Goal: Use online tool/utility: Utilize a website feature to perform a specific function

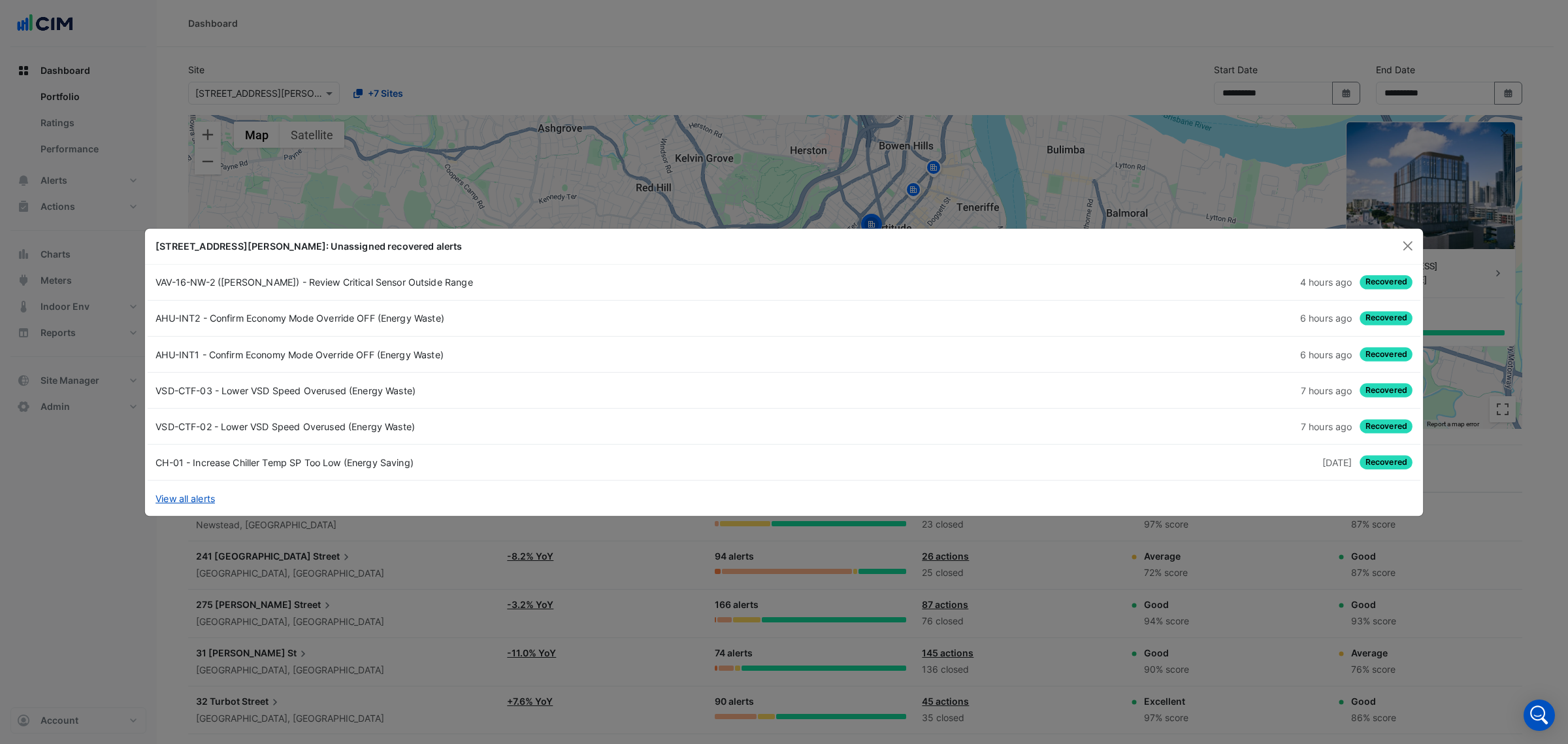
select select "***"
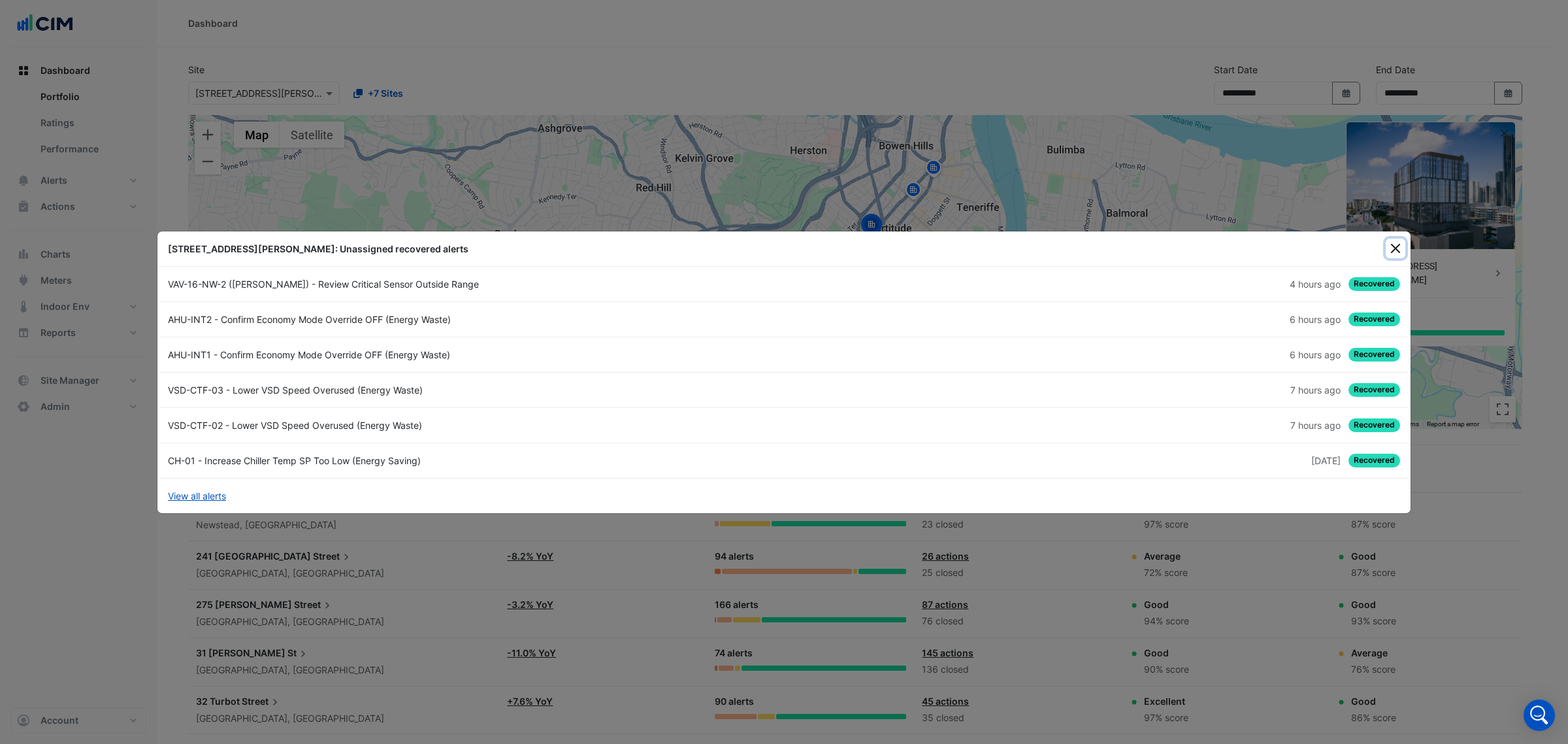
click at [1387, 243] on button "Close" at bounding box center [1395, 248] width 20 height 20
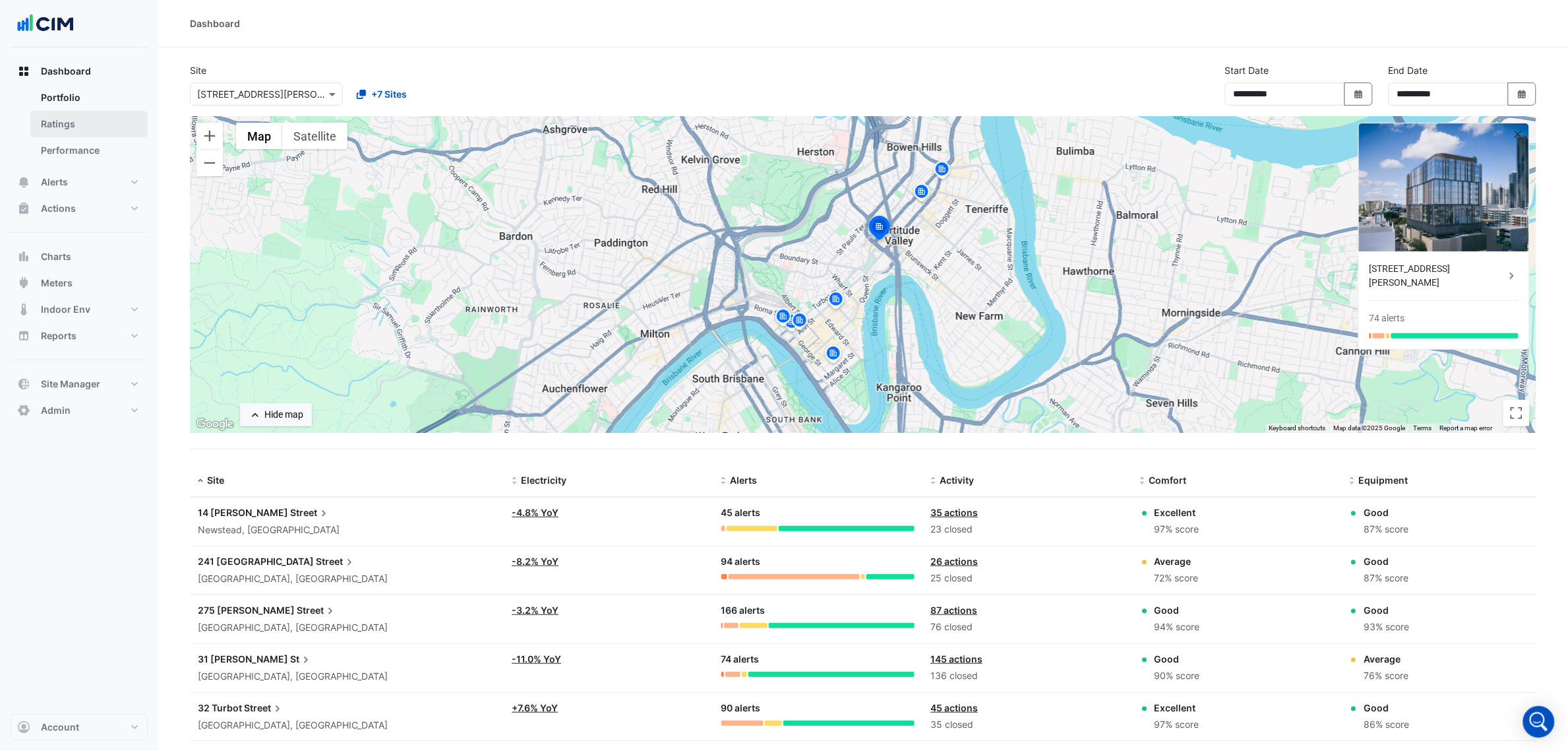
click at [91, 126] on link "Ratings" at bounding box center [89, 123] width 117 height 26
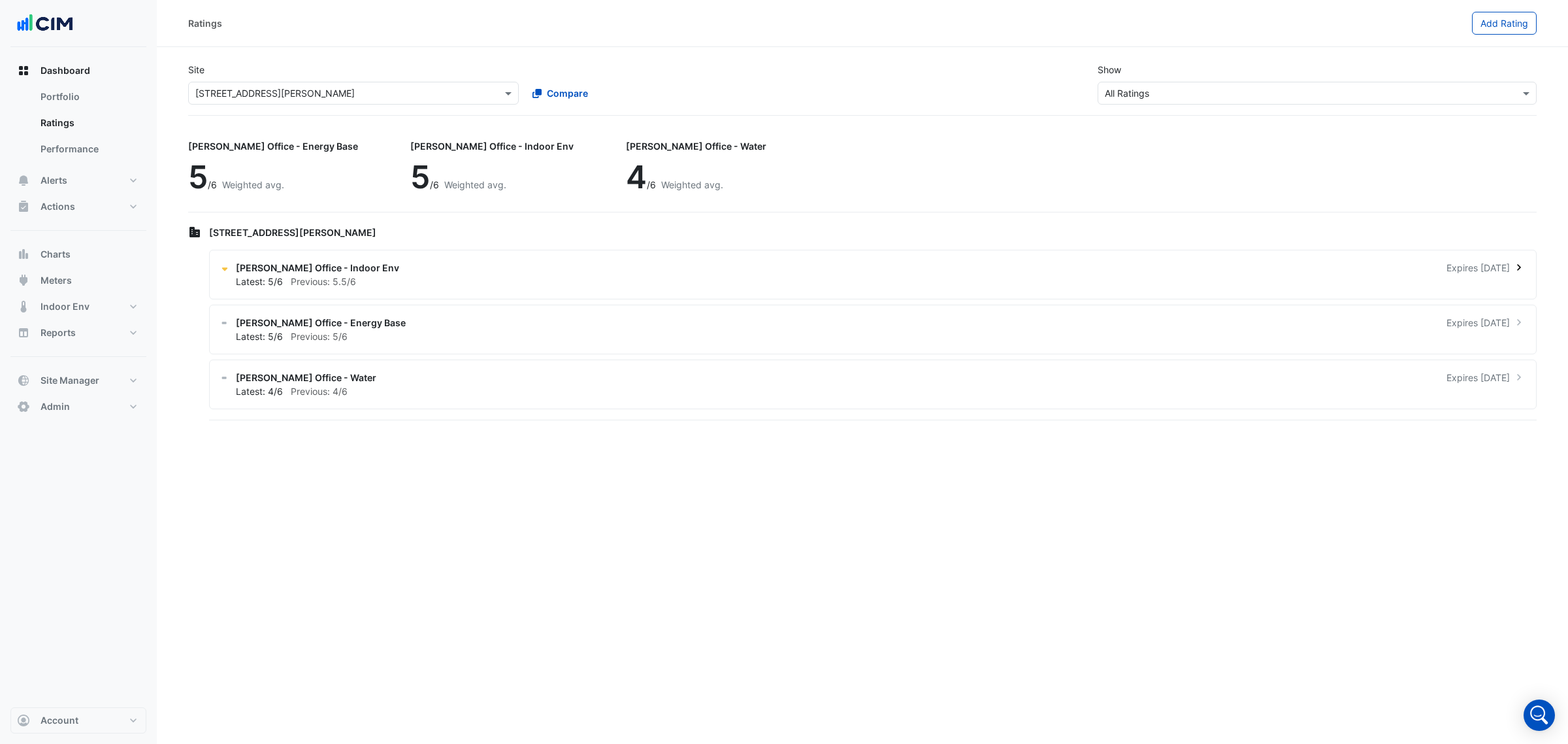
click at [1243, 268] on div "[PERSON_NAME] Office - Indoor Env Expires [DATE]" at bounding box center [880, 267] width 1290 height 14
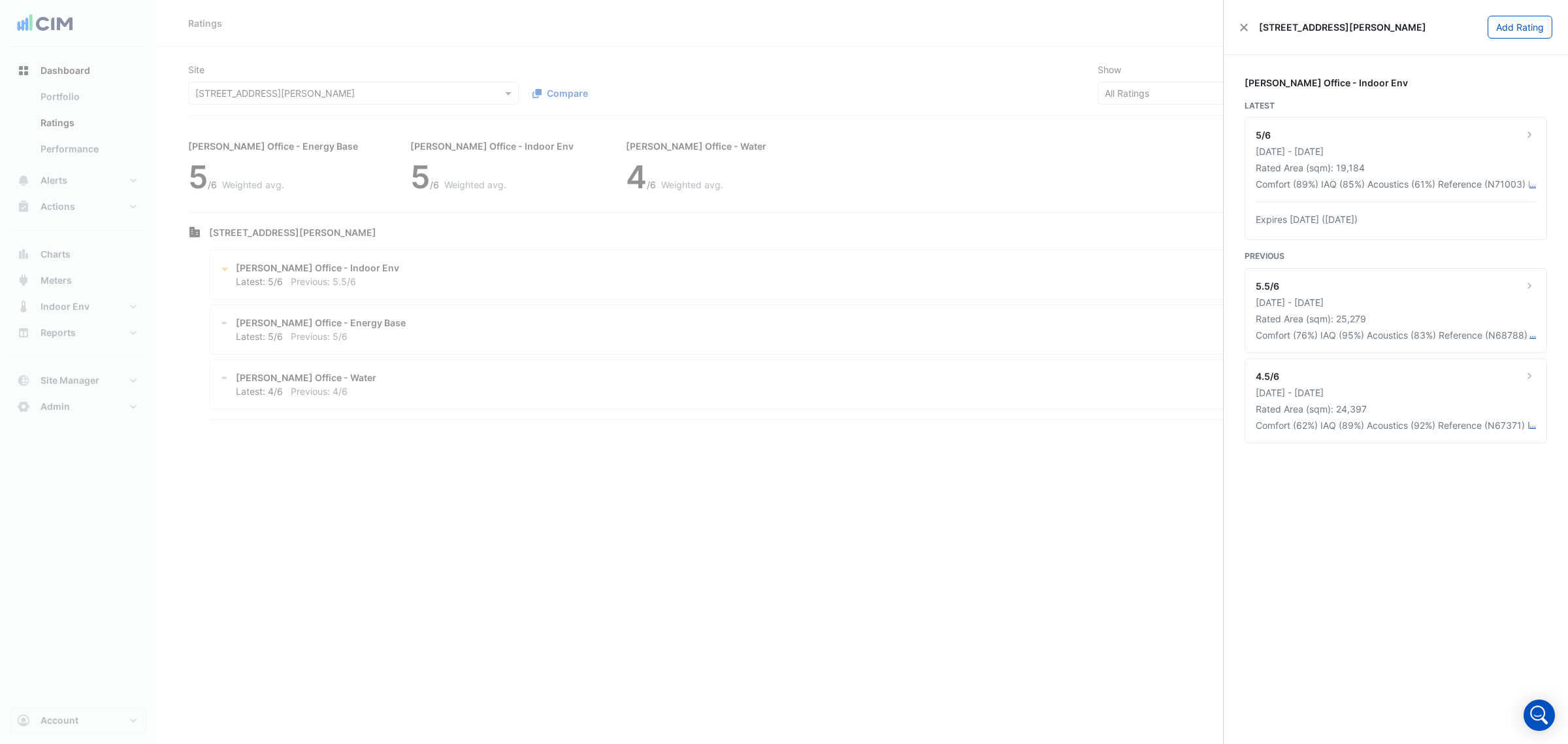
click at [125, 194] on ngb-offcanvas-backdrop at bounding box center [784, 372] width 1568 height 744
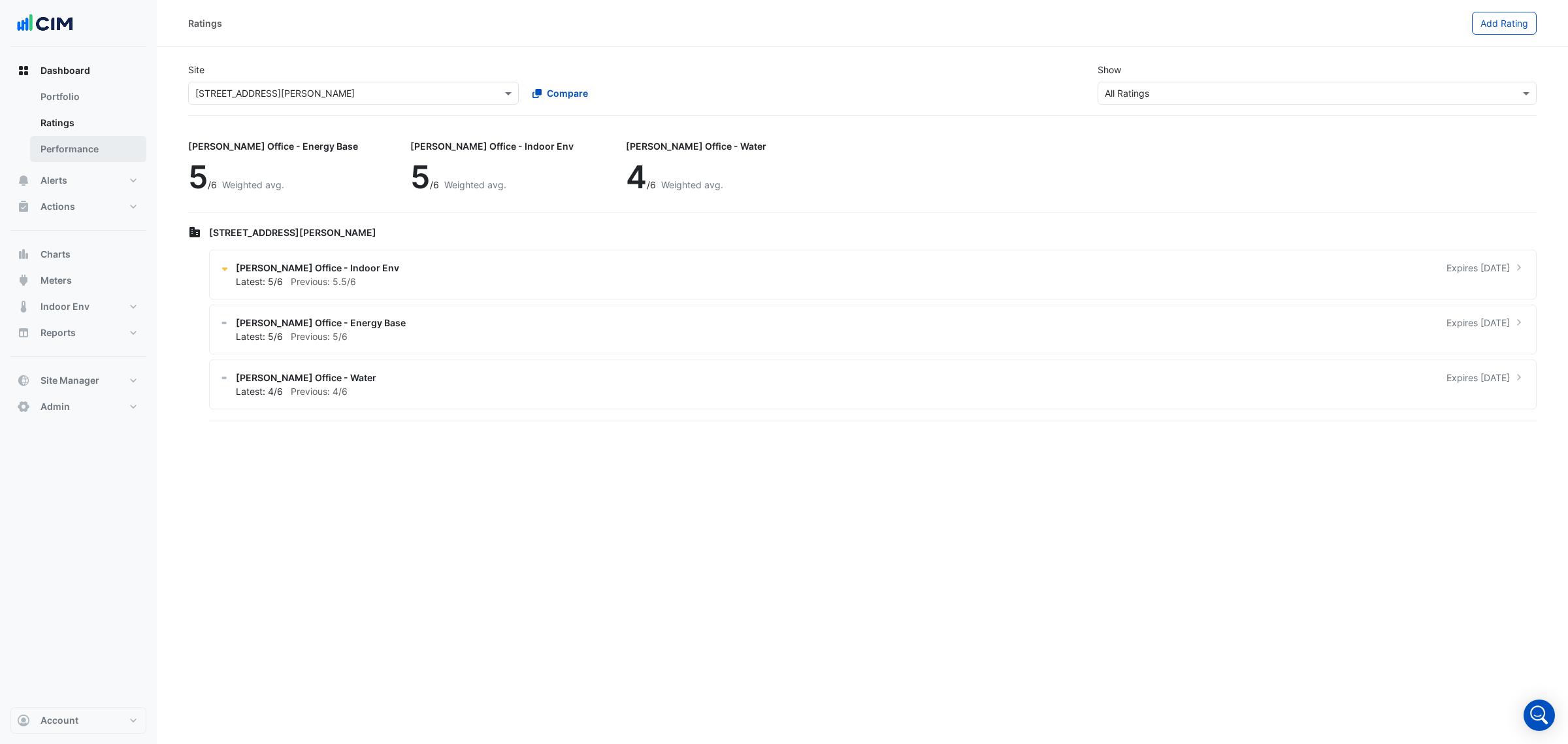
click at [99, 139] on link "Performance" at bounding box center [88, 149] width 116 height 26
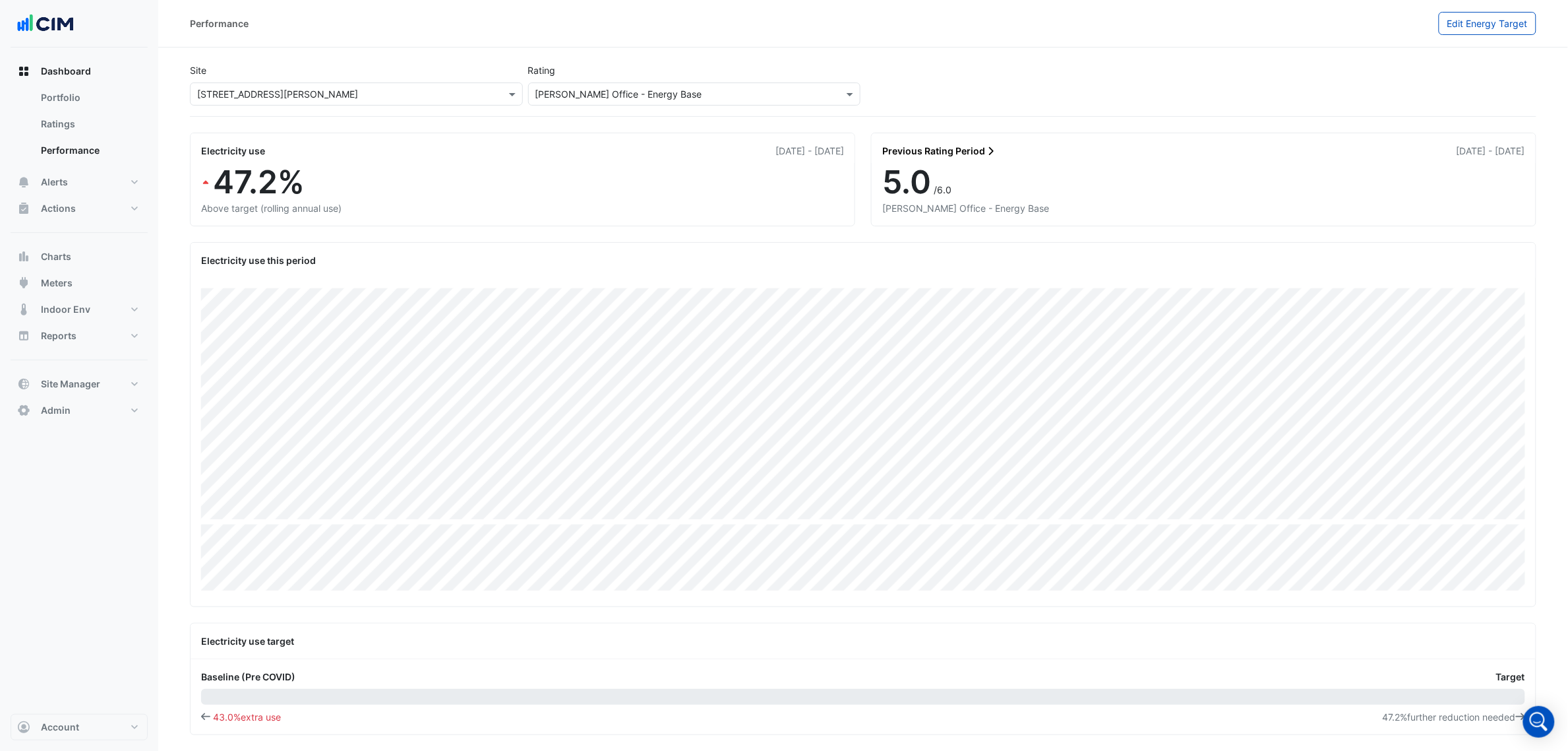
click at [430, 89] on input "text" at bounding box center [343, 94] width 292 height 14
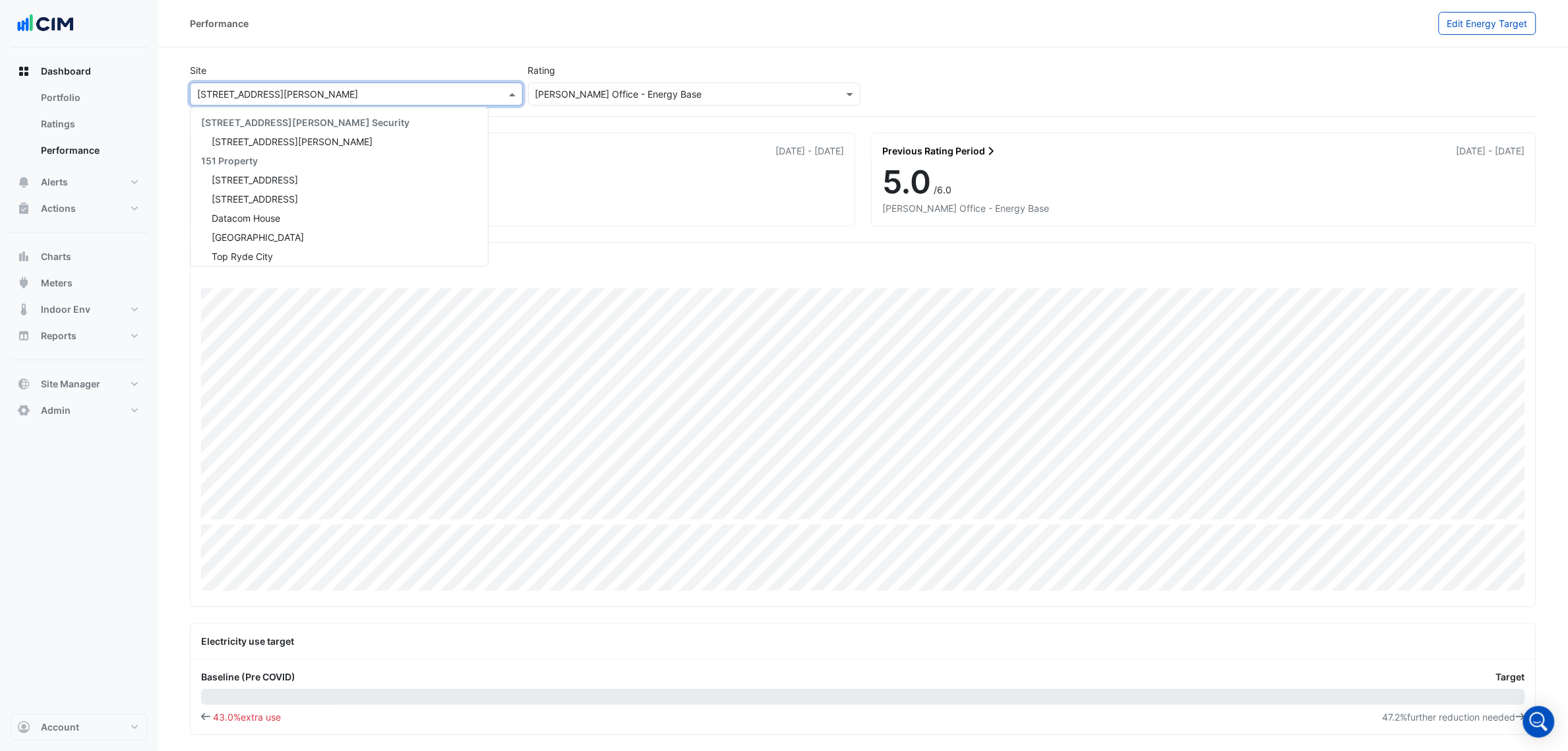
scroll to position [2489, 0]
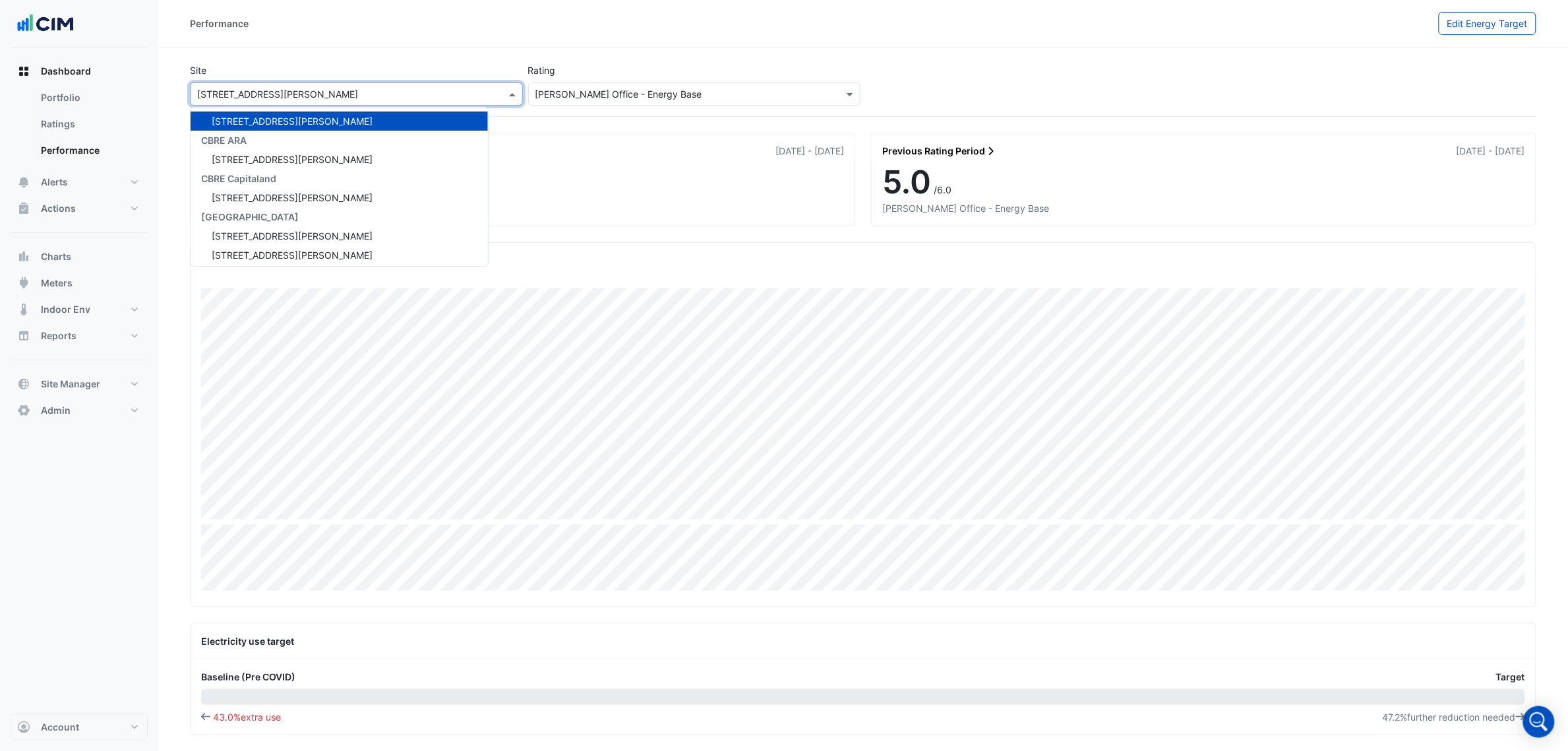
click at [430, 89] on input "text" at bounding box center [343, 94] width 292 height 14
click at [670, 91] on input "text" at bounding box center [681, 94] width 292 height 14
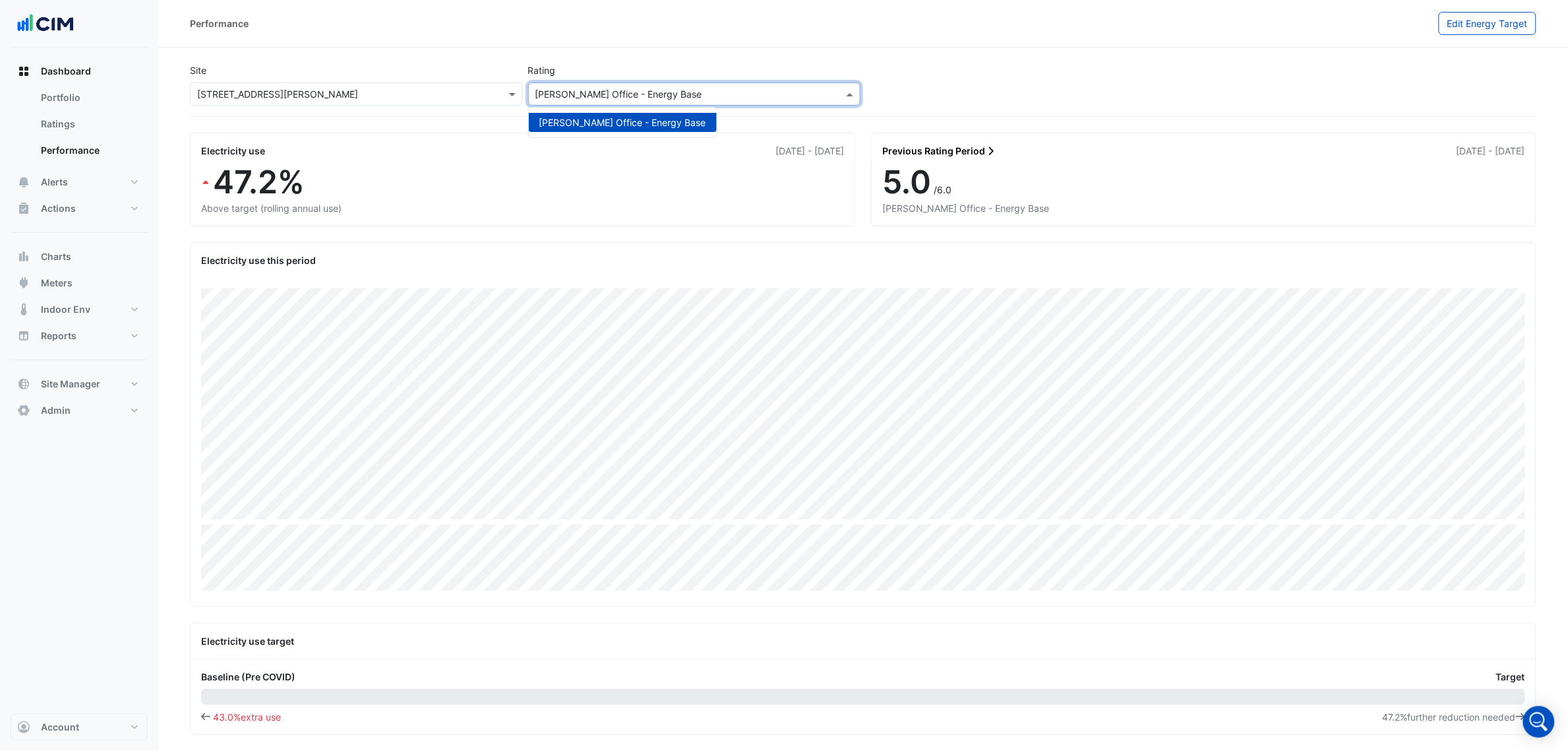
click at [670, 91] on input "text" at bounding box center [681, 94] width 292 height 14
click at [103, 146] on link "Performance" at bounding box center [89, 150] width 117 height 26
click at [714, 91] on input "text" at bounding box center [681, 94] width 292 height 14
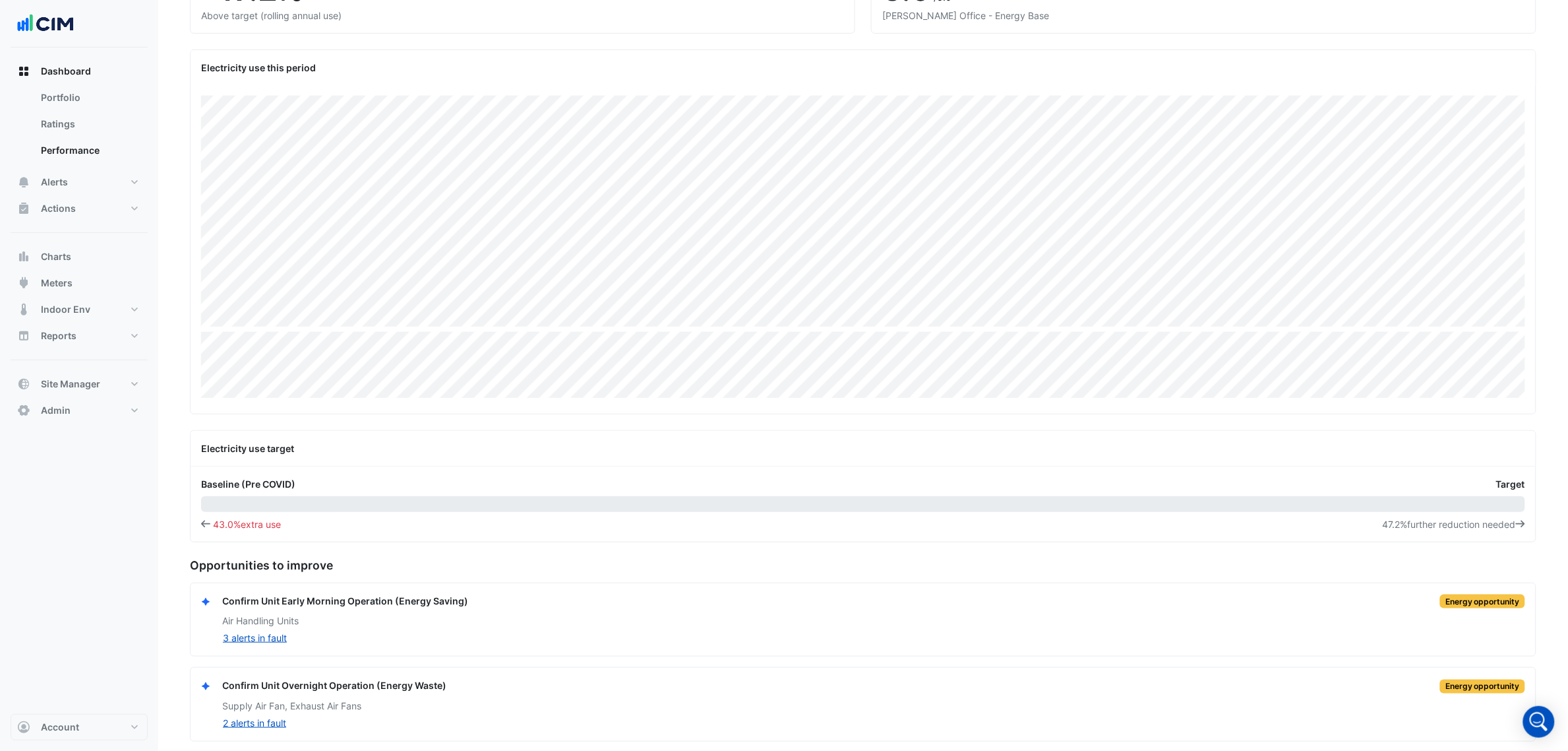
scroll to position [248, 0]
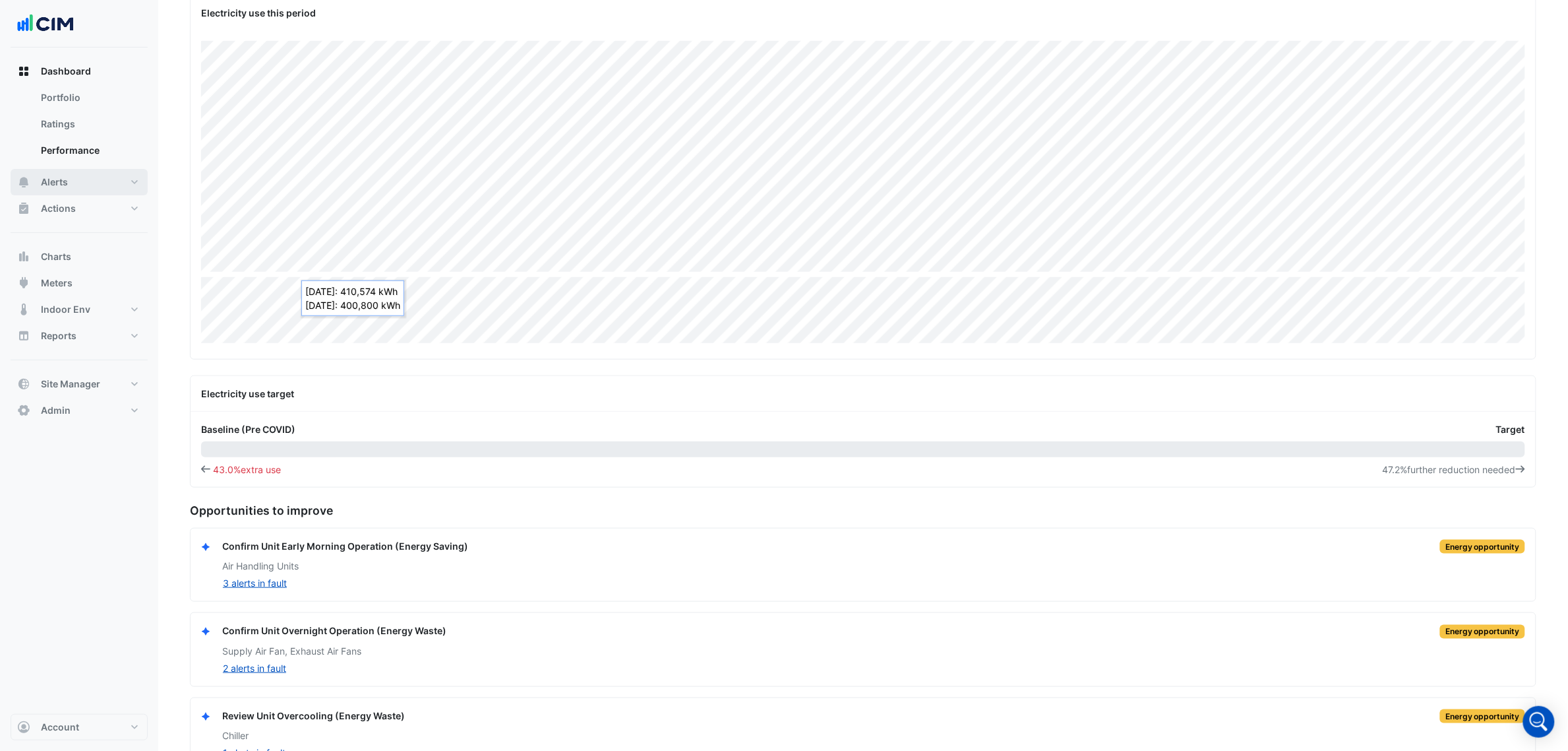
click at [77, 184] on button "Alerts" at bounding box center [79, 181] width 137 height 26
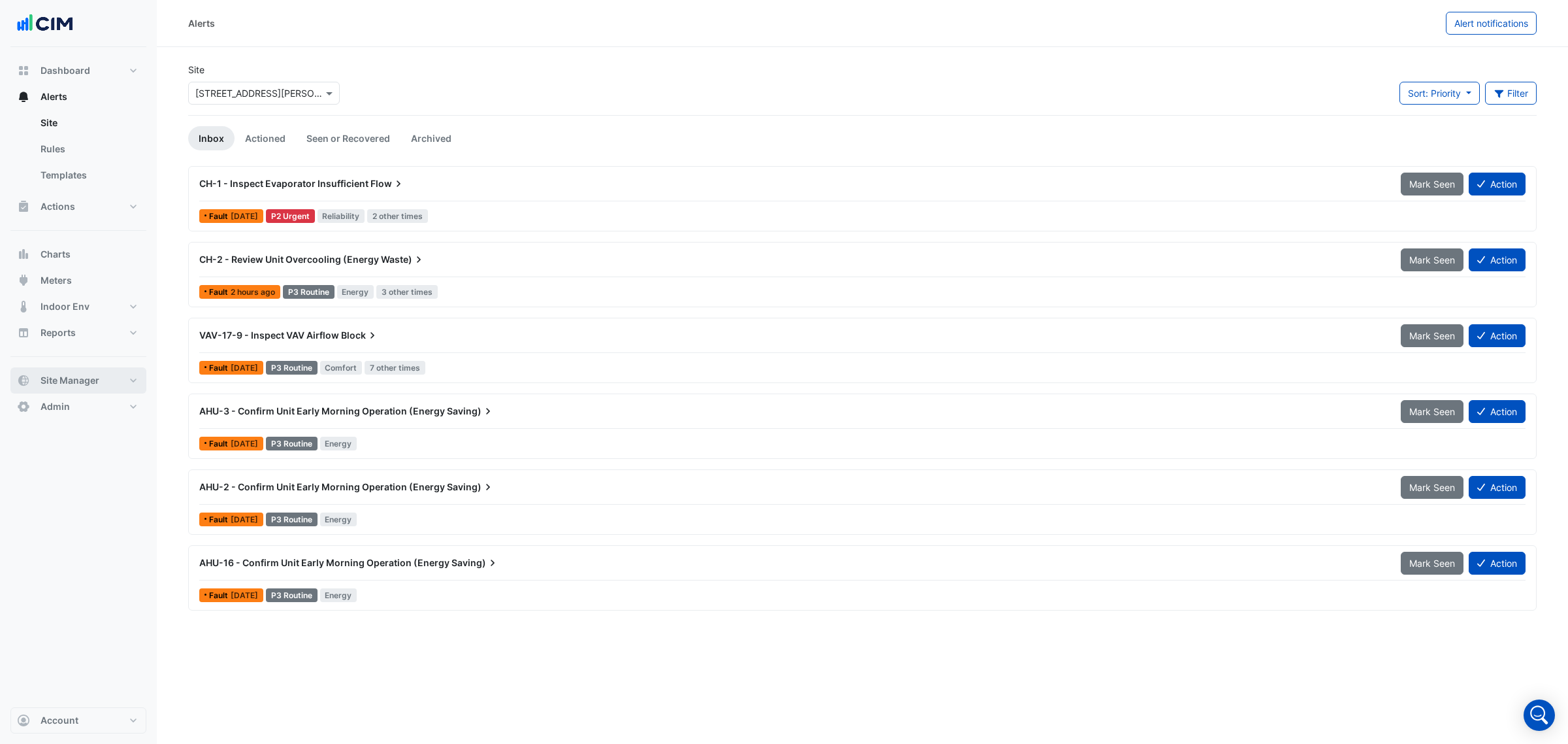
click at [74, 374] on span "Site Manager" at bounding box center [70, 381] width 59 height 13
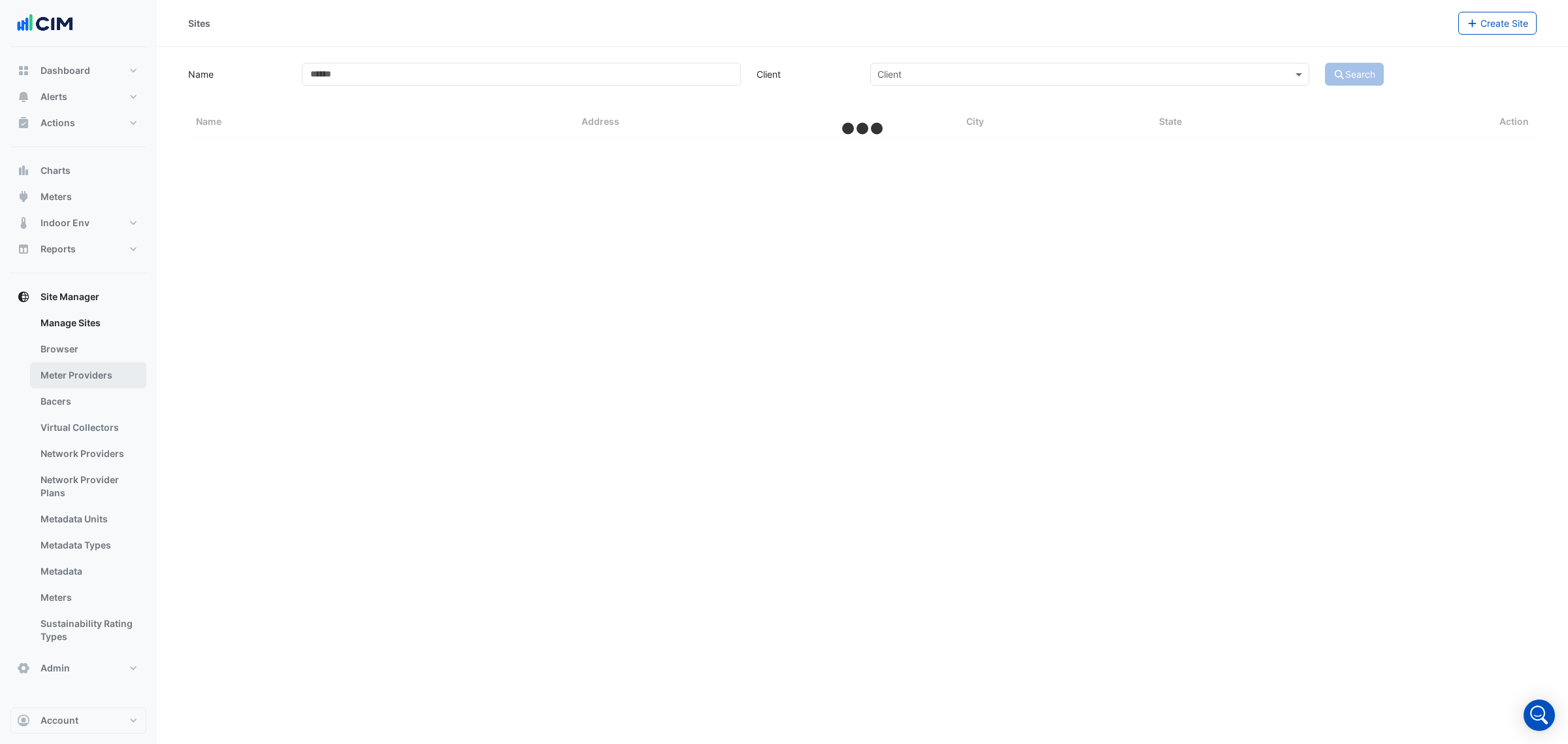
select select "***"
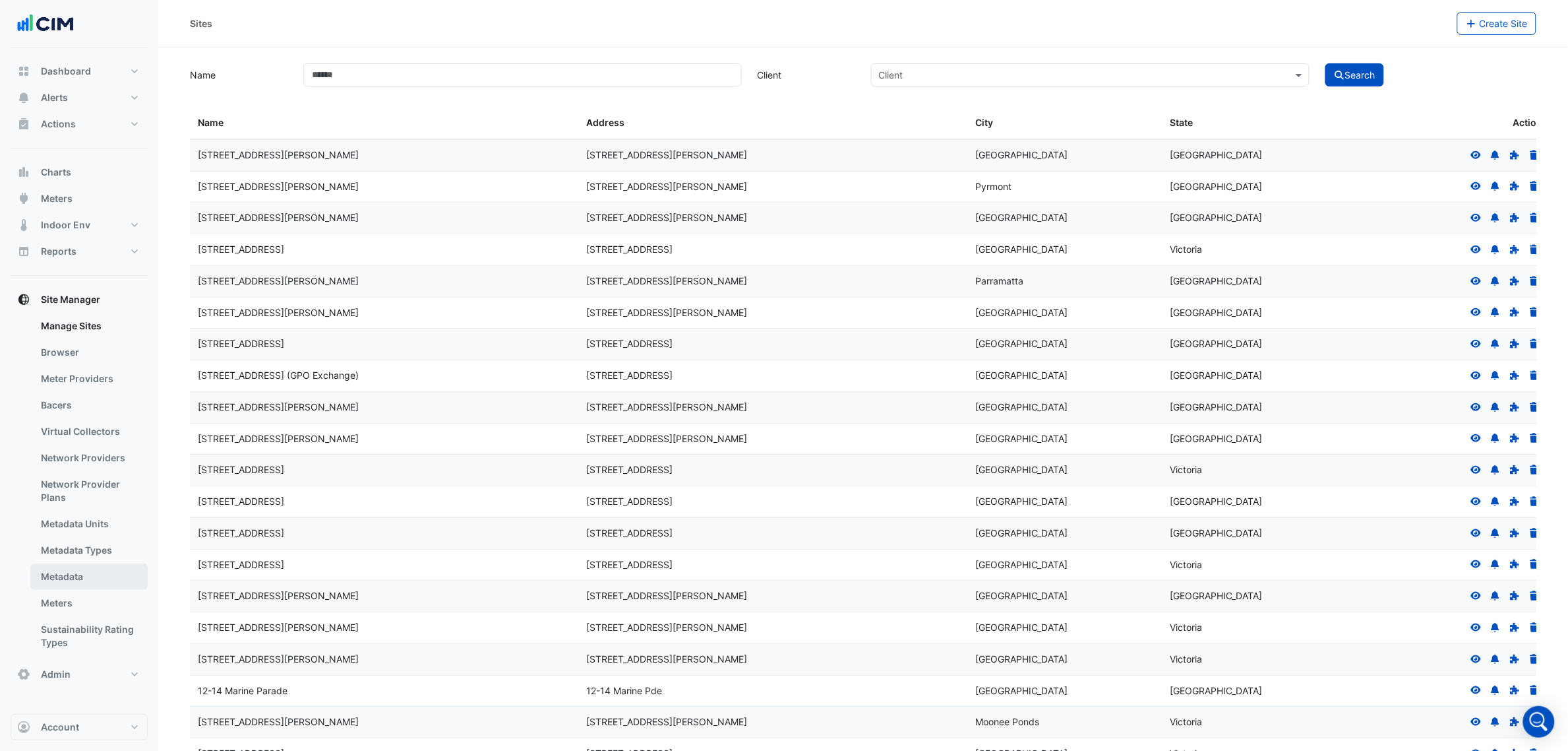
click at [80, 573] on link "Metadata" at bounding box center [89, 576] width 117 height 26
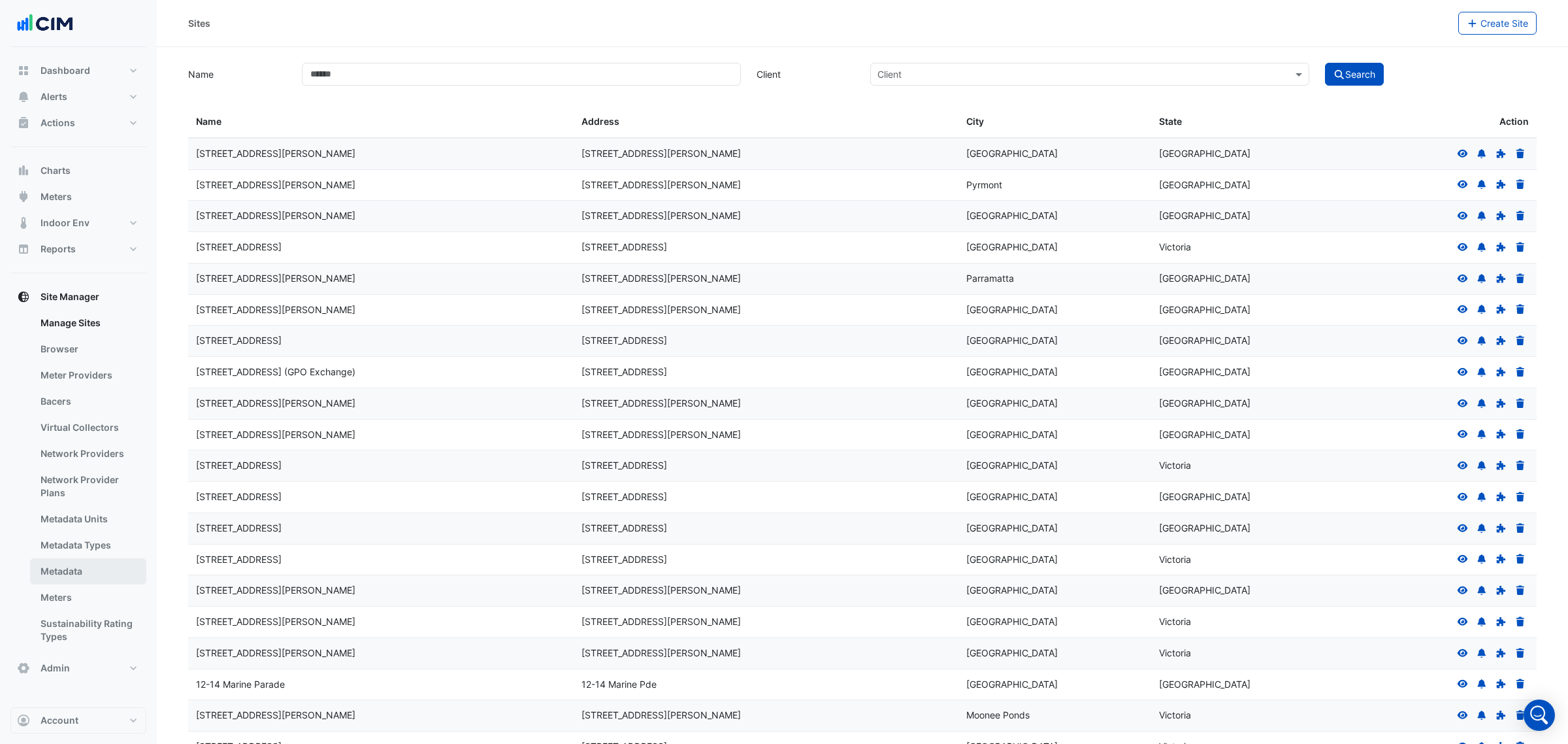
select select "***"
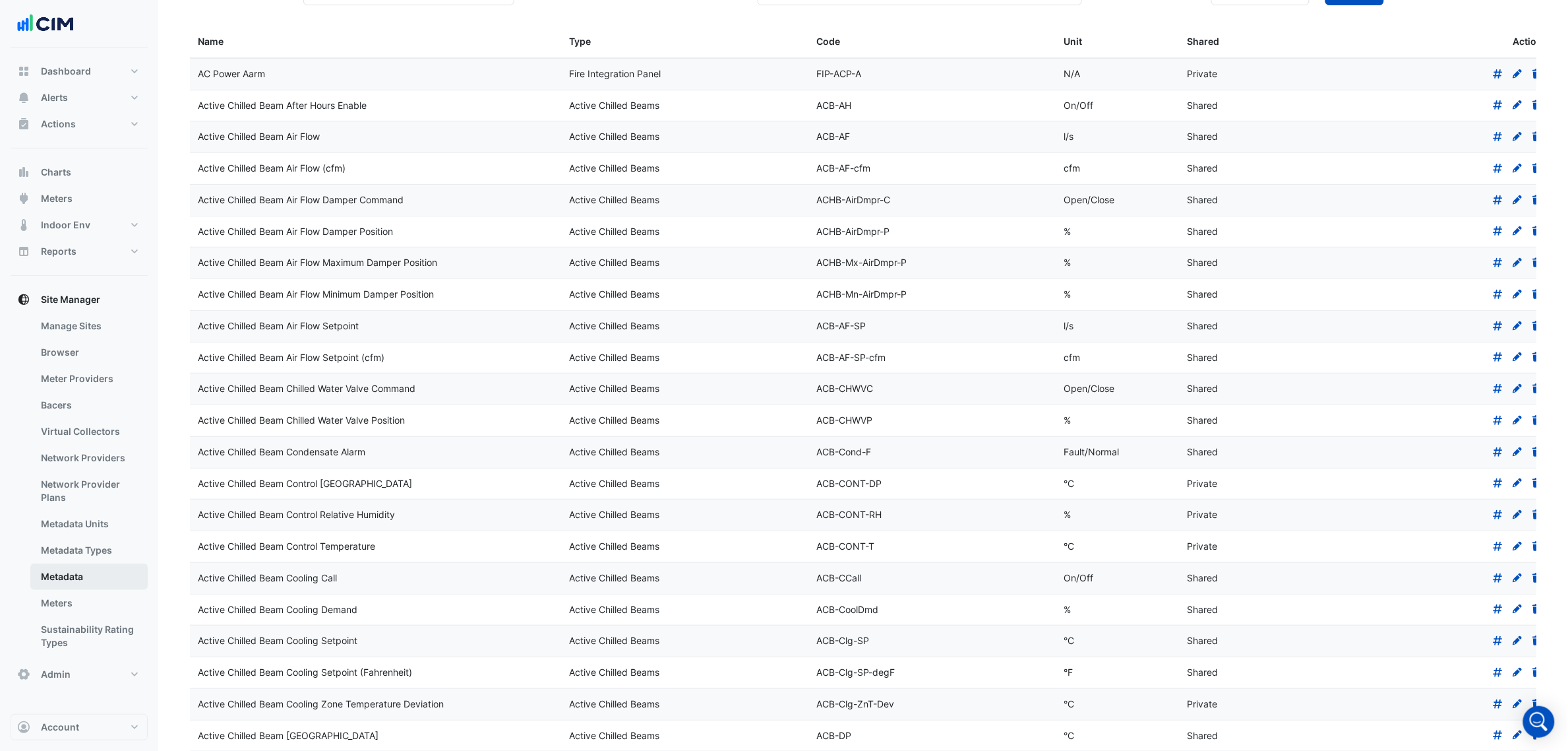
scroll to position [83, 0]
click at [130, 129] on button "Actions" at bounding box center [79, 123] width 137 height 26
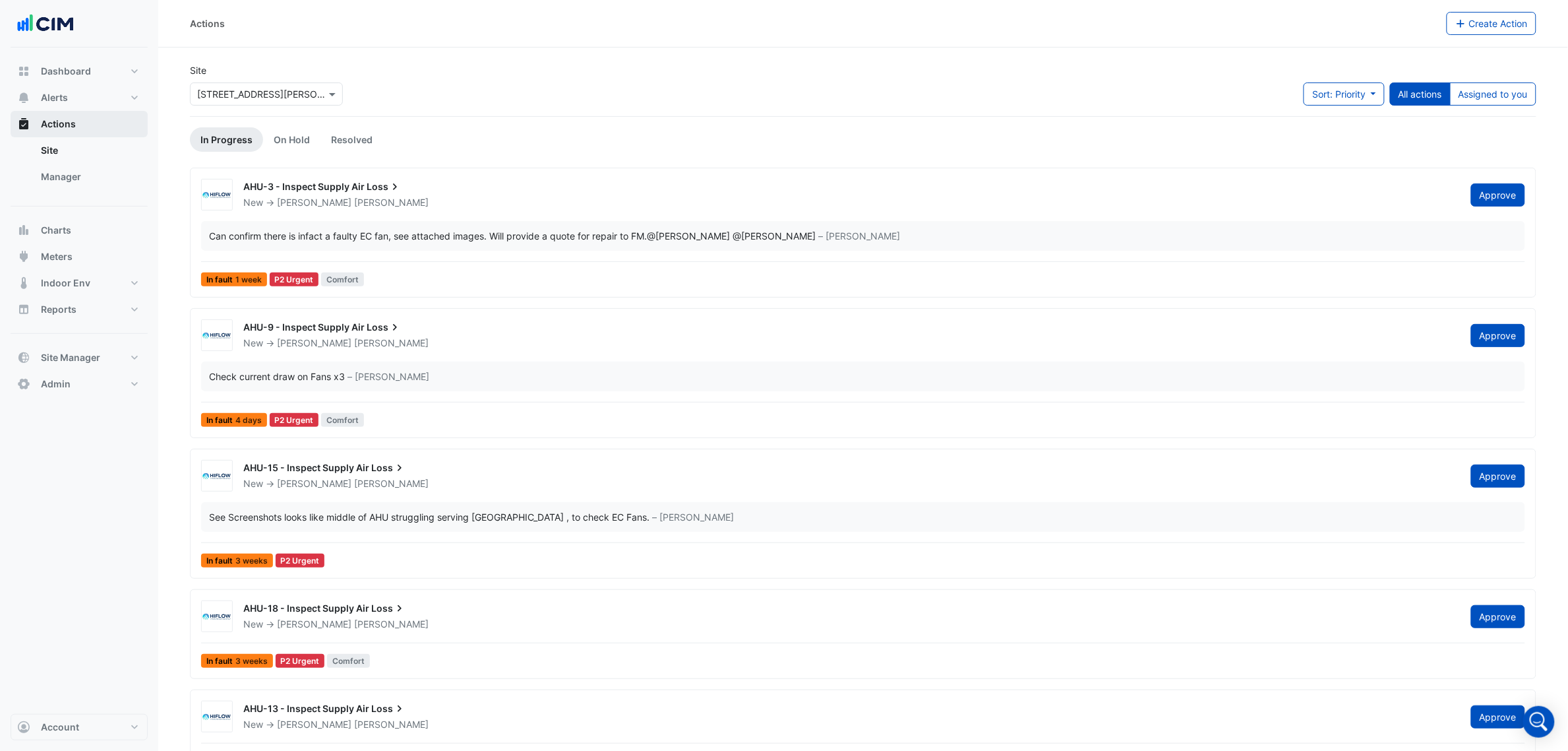
click at [130, 129] on button "Actions" at bounding box center [79, 123] width 137 height 26
click at [86, 230] on button "Charts" at bounding box center [79, 230] width 137 height 26
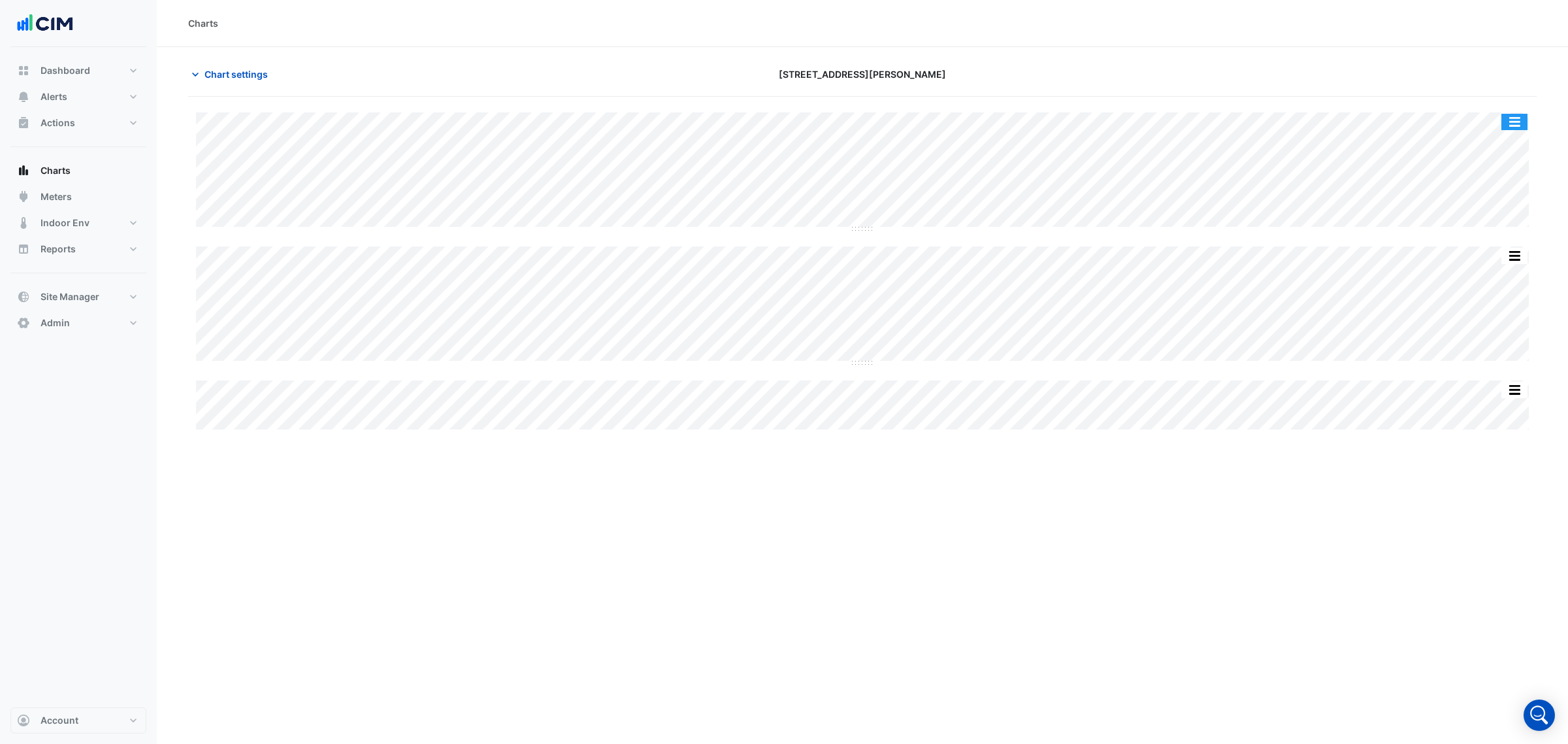
click at [1510, 119] on button "button" at bounding box center [1514, 122] width 26 height 16
click at [88, 293] on span "Site Manager" at bounding box center [70, 297] width 59 height 13
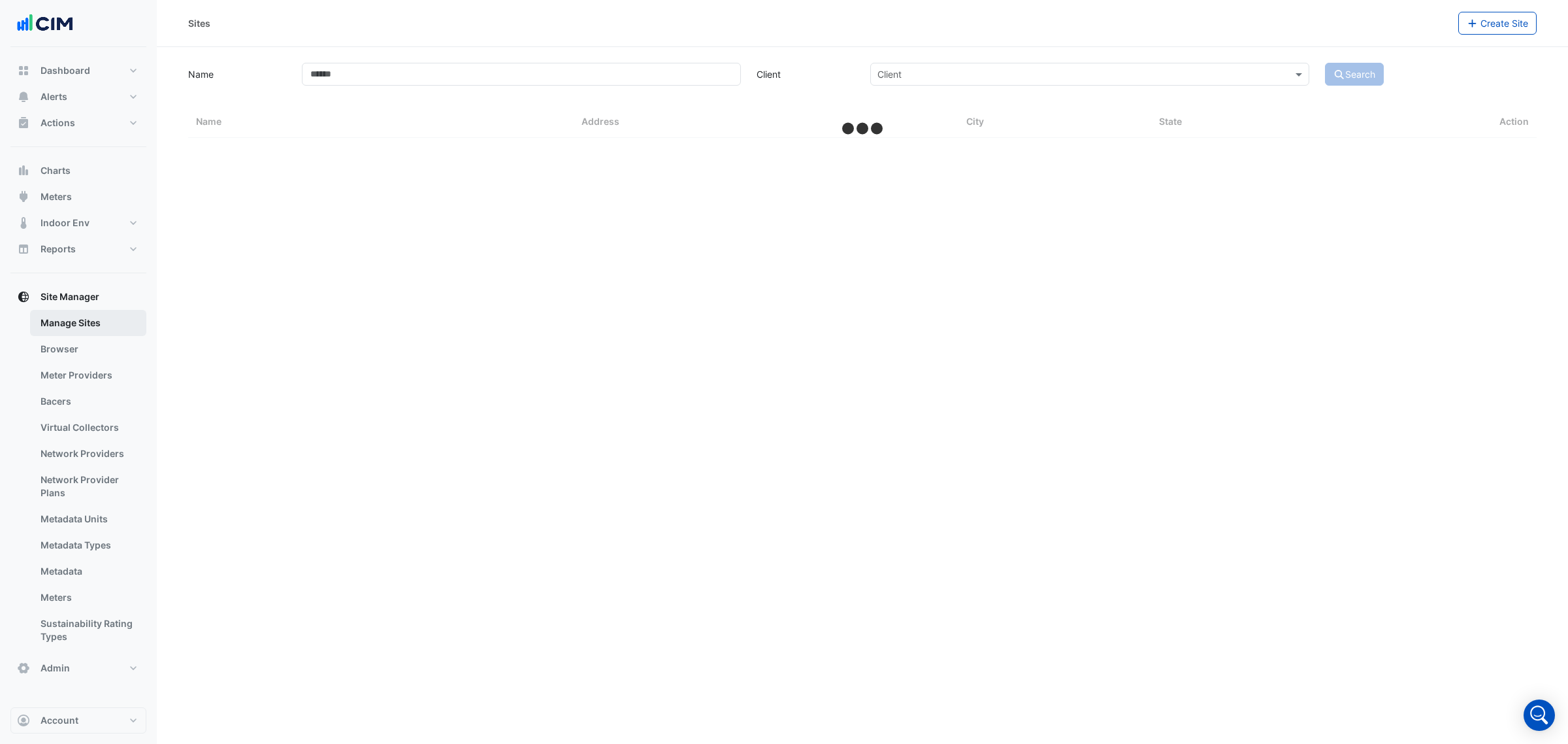
select select "***"
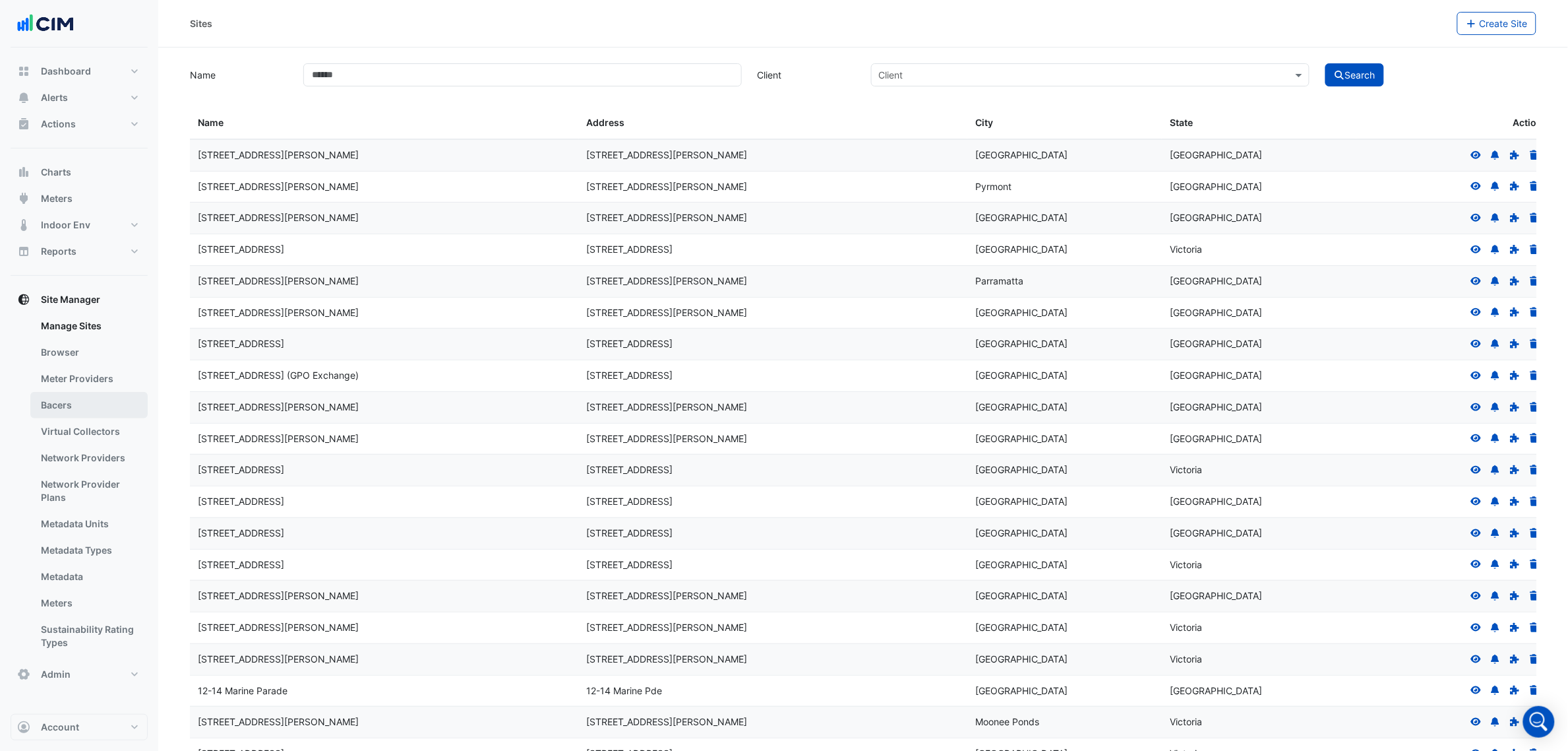
click at [122, 413] on link "Bacers" at bounding box center [89, 404] width 117 height 26
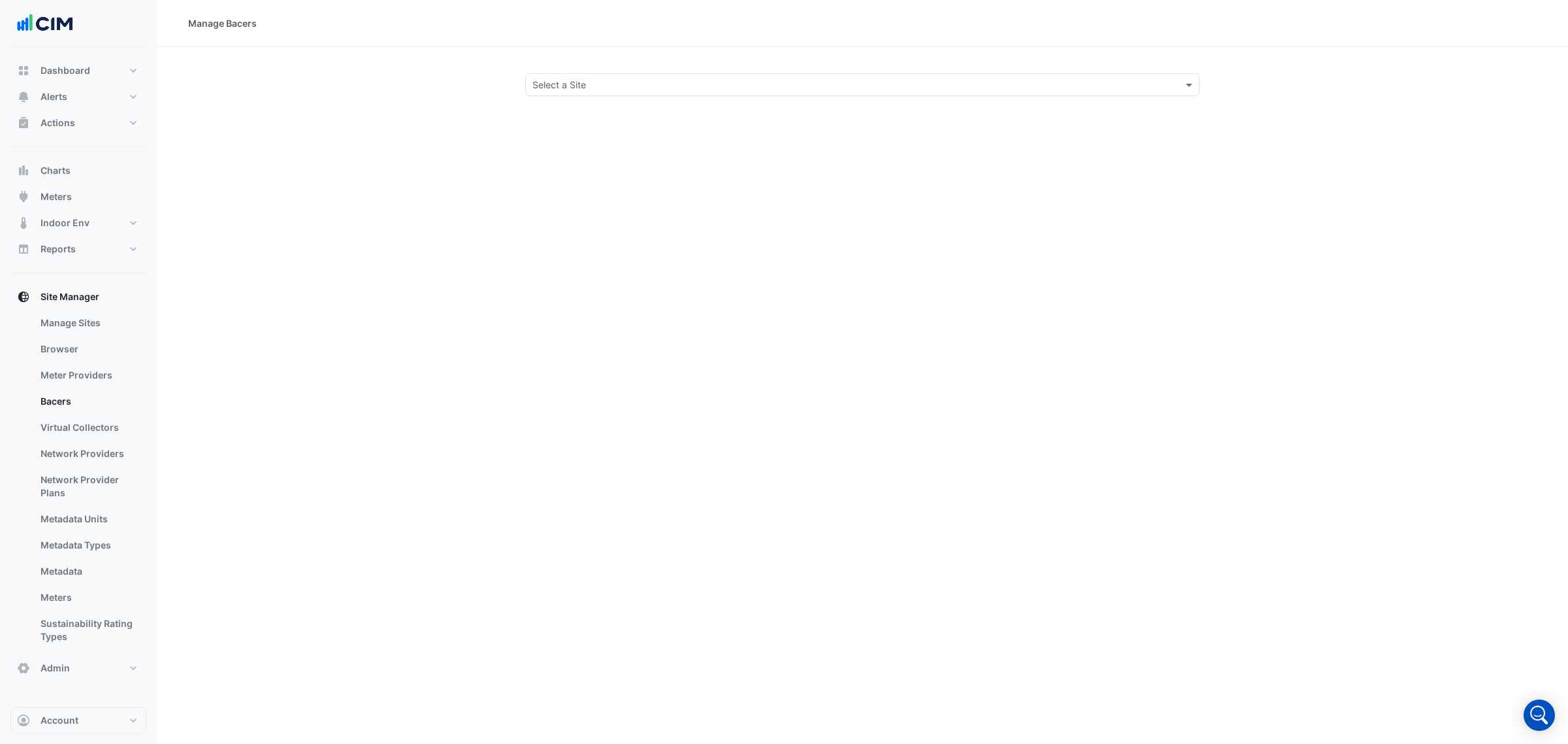
click at [697, 70] on section "Select a Site" at bounding box center [862, 71] width 1411 height 49
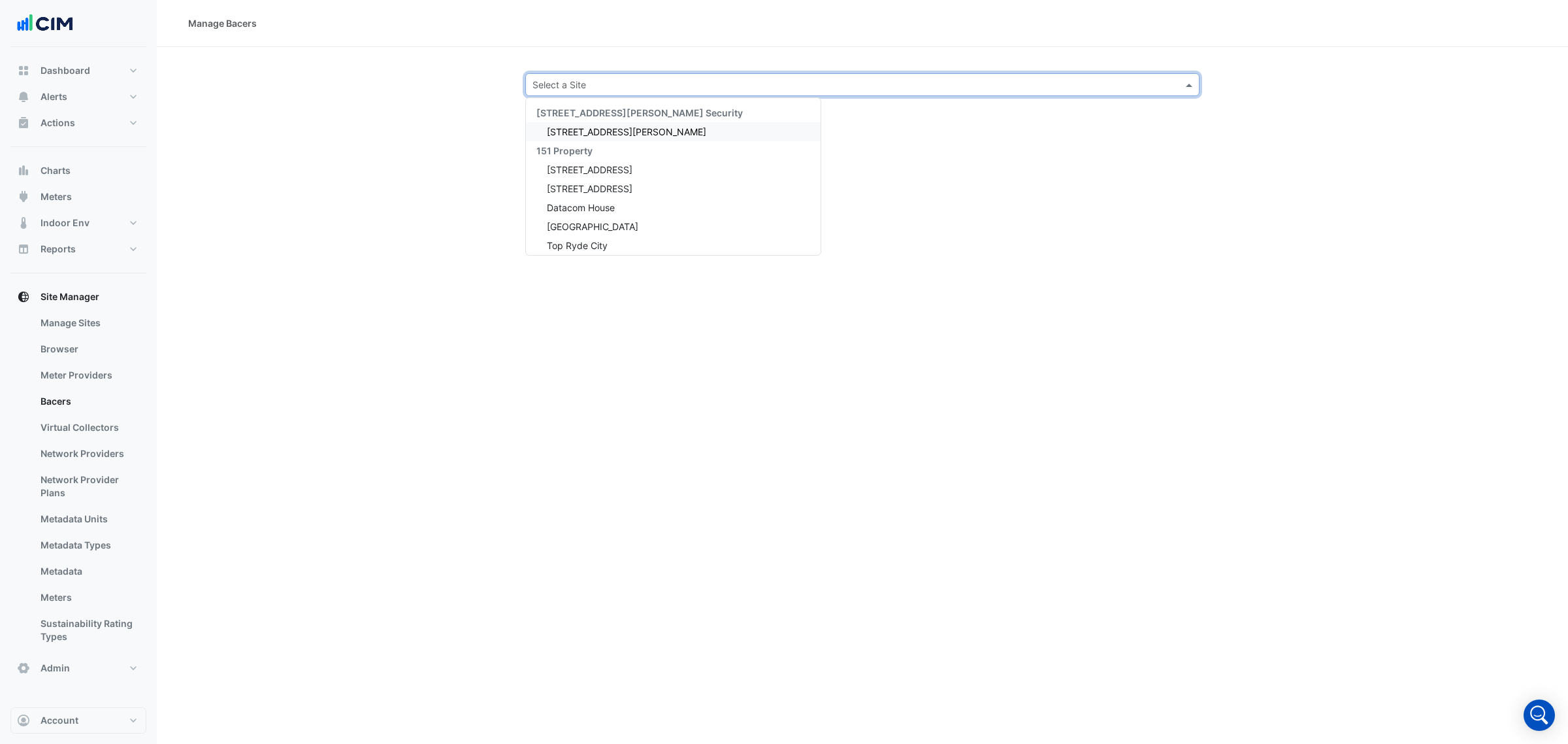
click at [693, 78] on input "text" at bounding box center [849, 85] width 634 height 14
type input "**"
click at [618, 198] on div "[STREET_ADDRESS][PERSON_NAME]" at bounding box center [621, 208] width 191 height 19
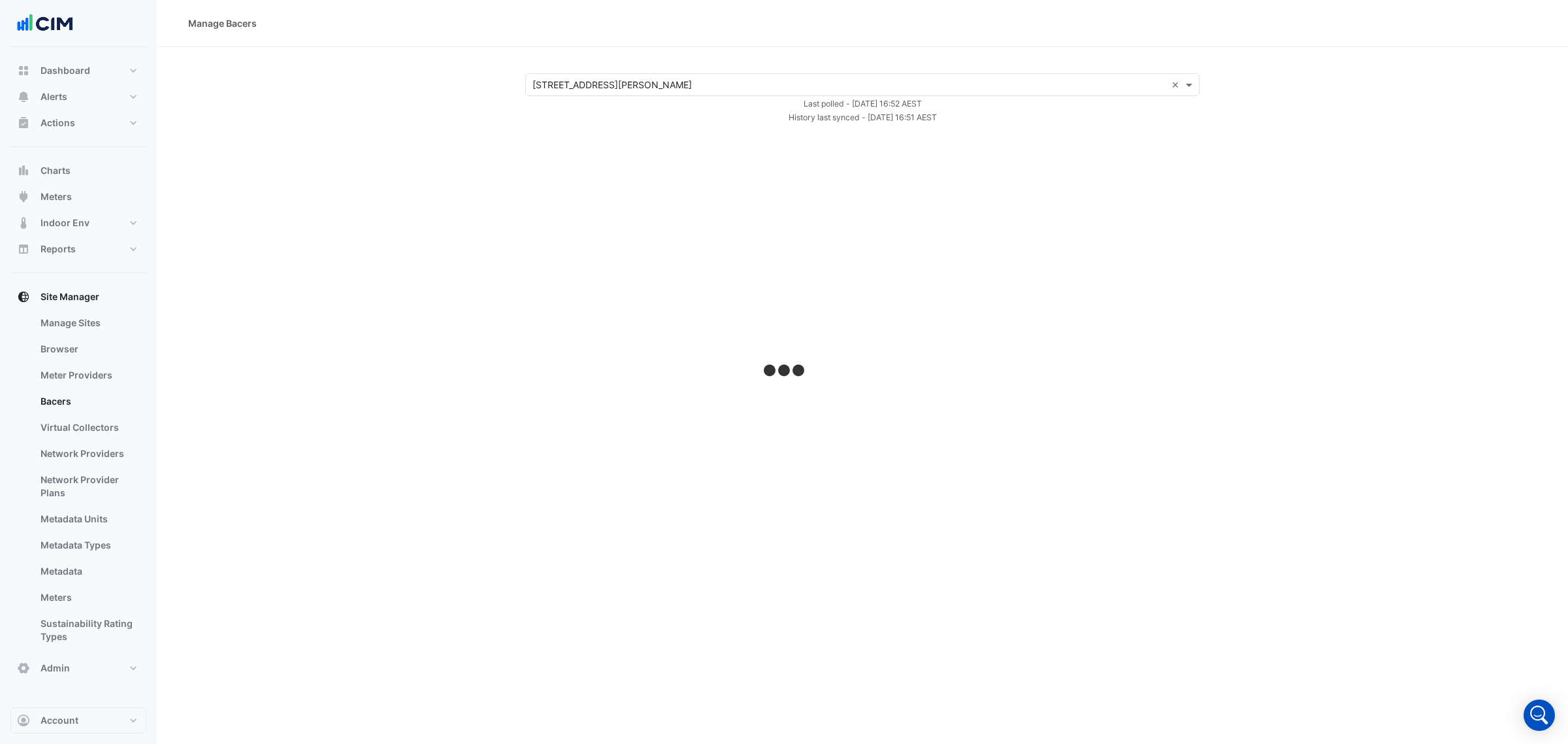
select select "***"
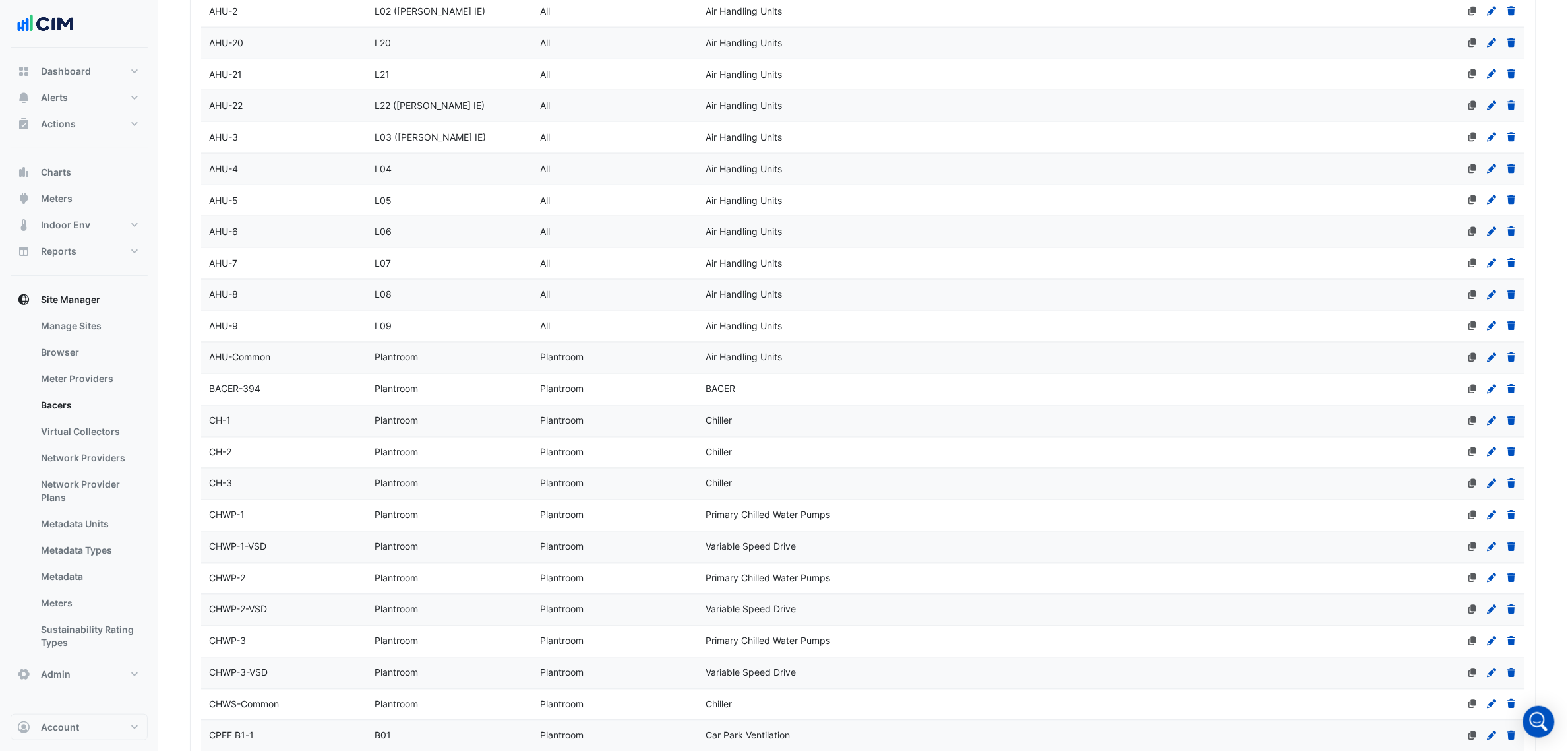
scroll to position [742, 0]
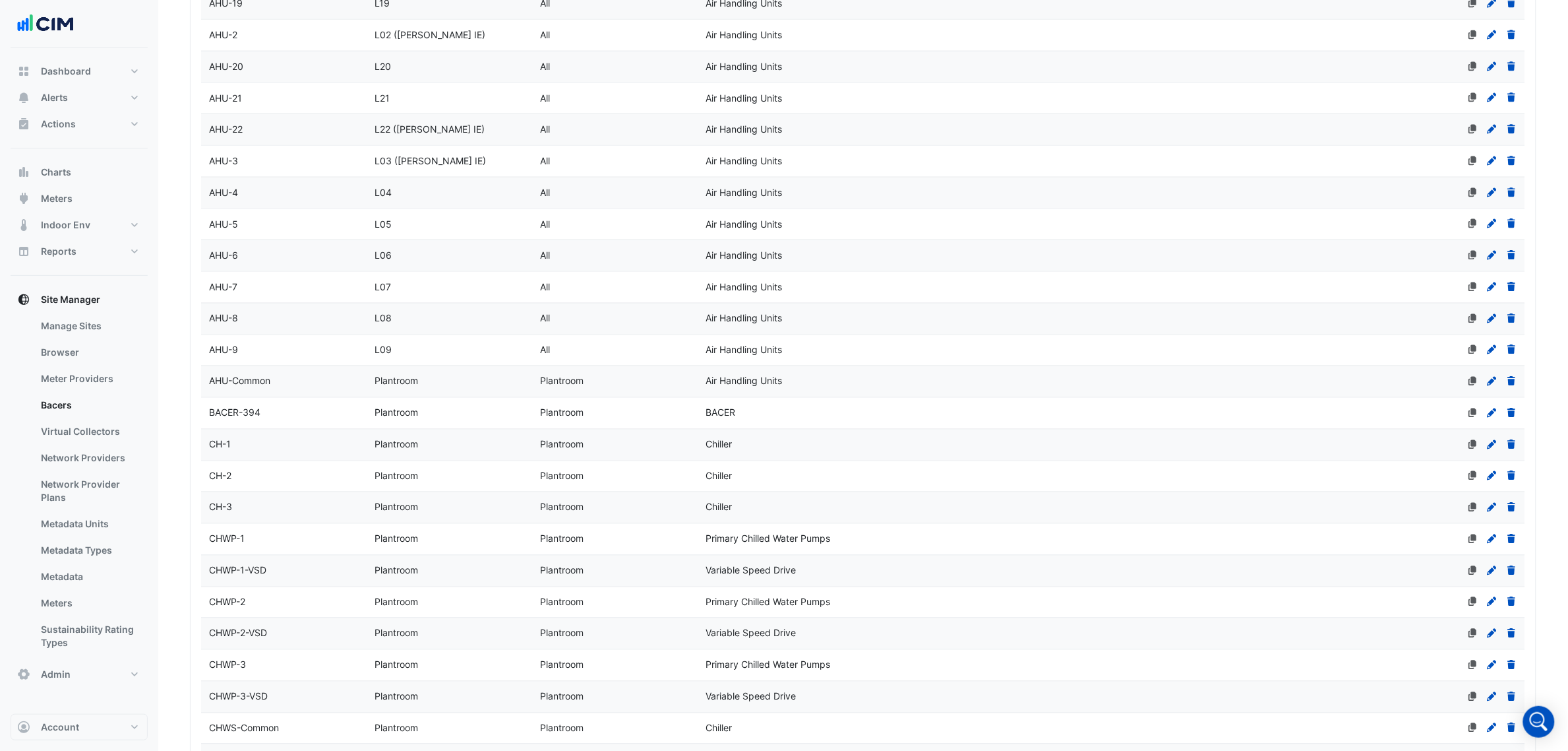
click at [265, 216] on datatable-body-cell "Name AHU-5" at bounding box center [284, 225] width 166 height 31
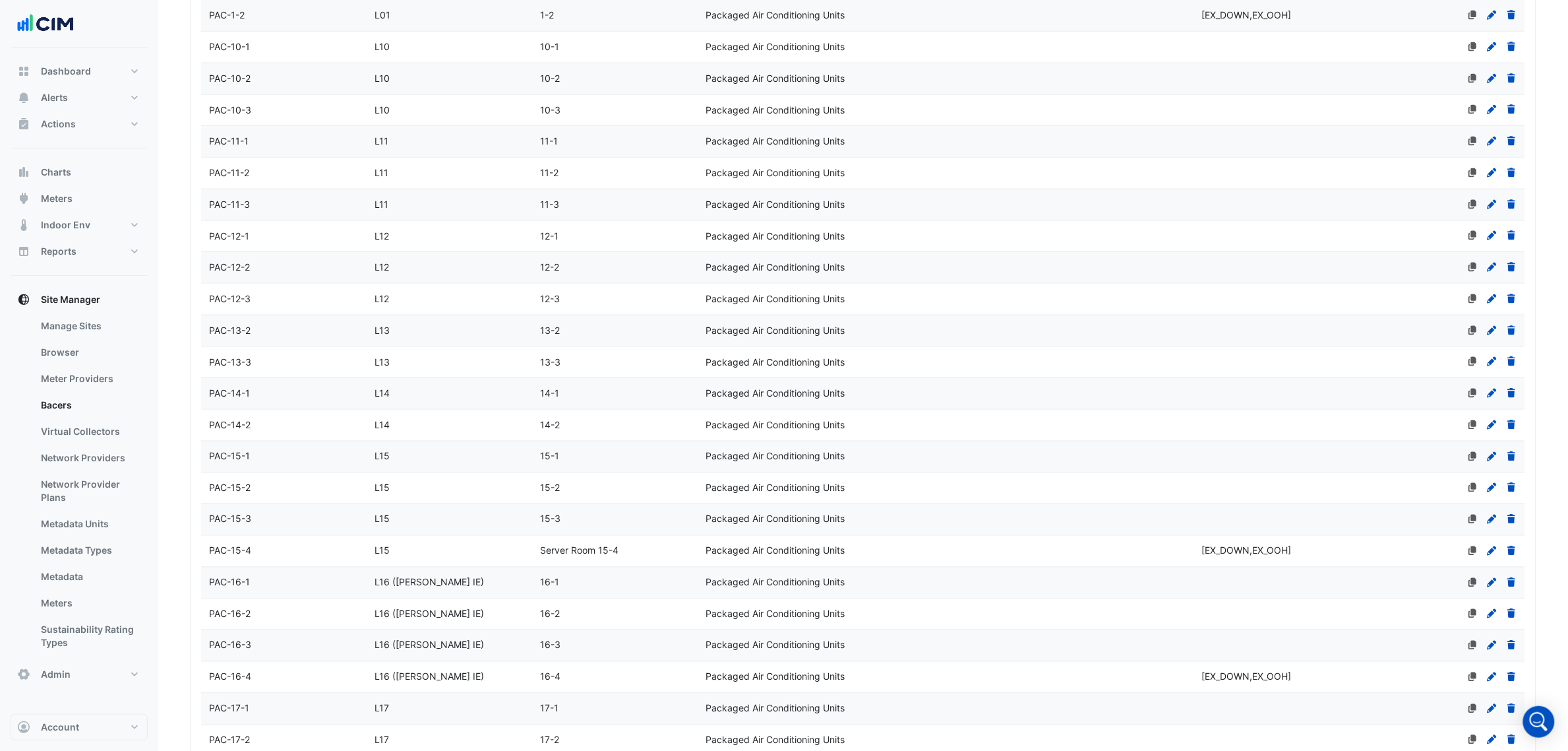
scroll to position [2953, 0]
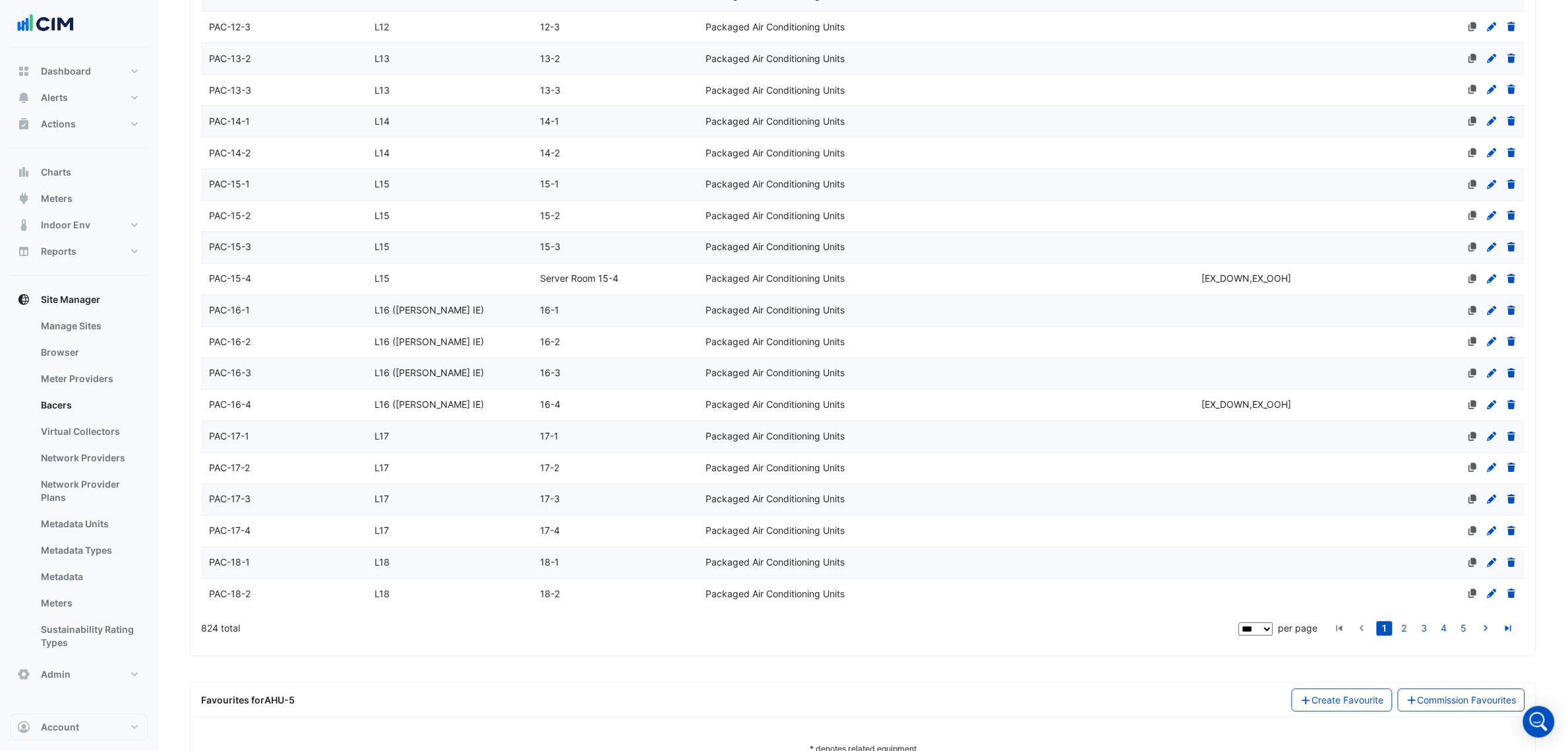
select select "***"
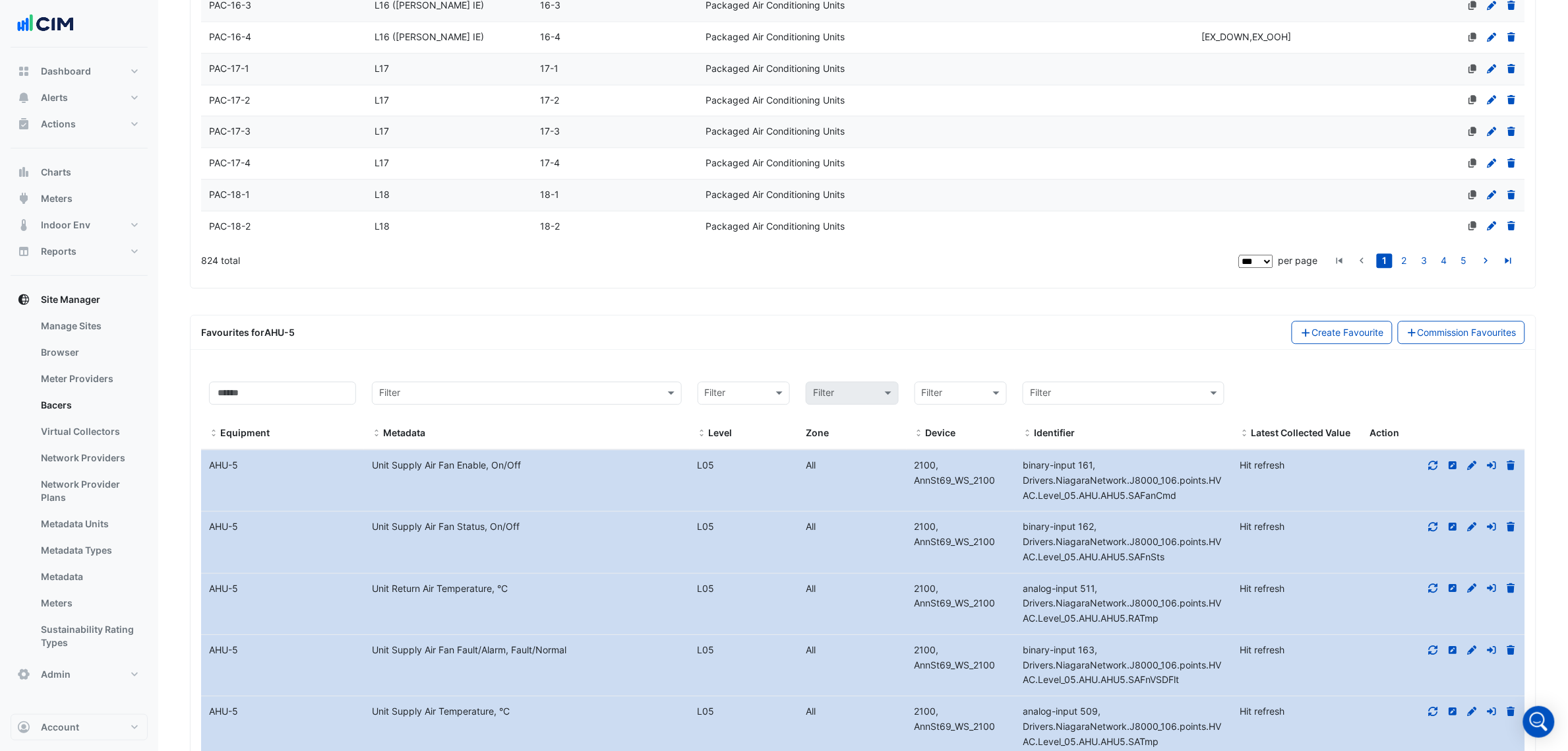
scroll to position [3365, 0]
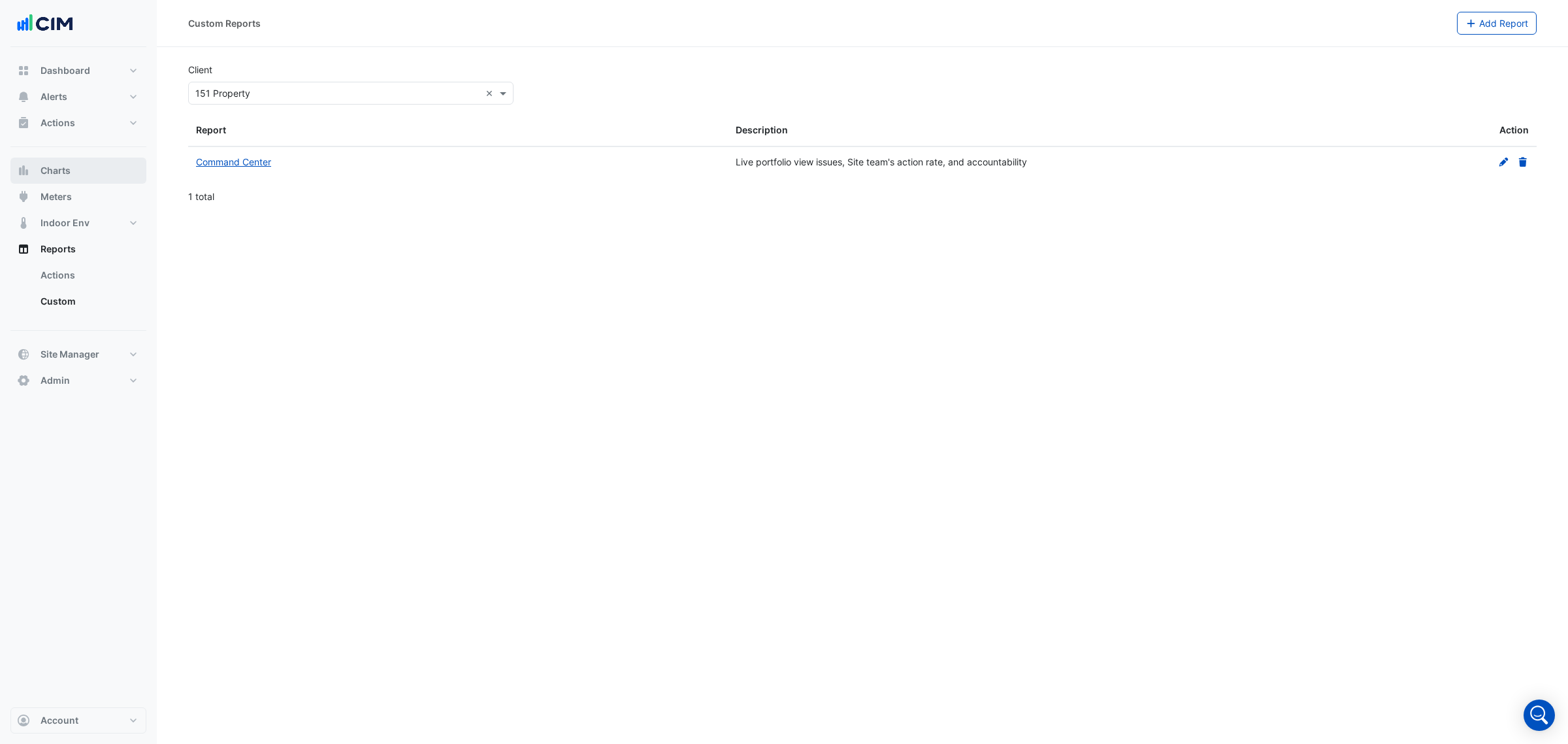
click at [55, 164] on span "Charts" at bounding box center [55, 171] width 30 height 13
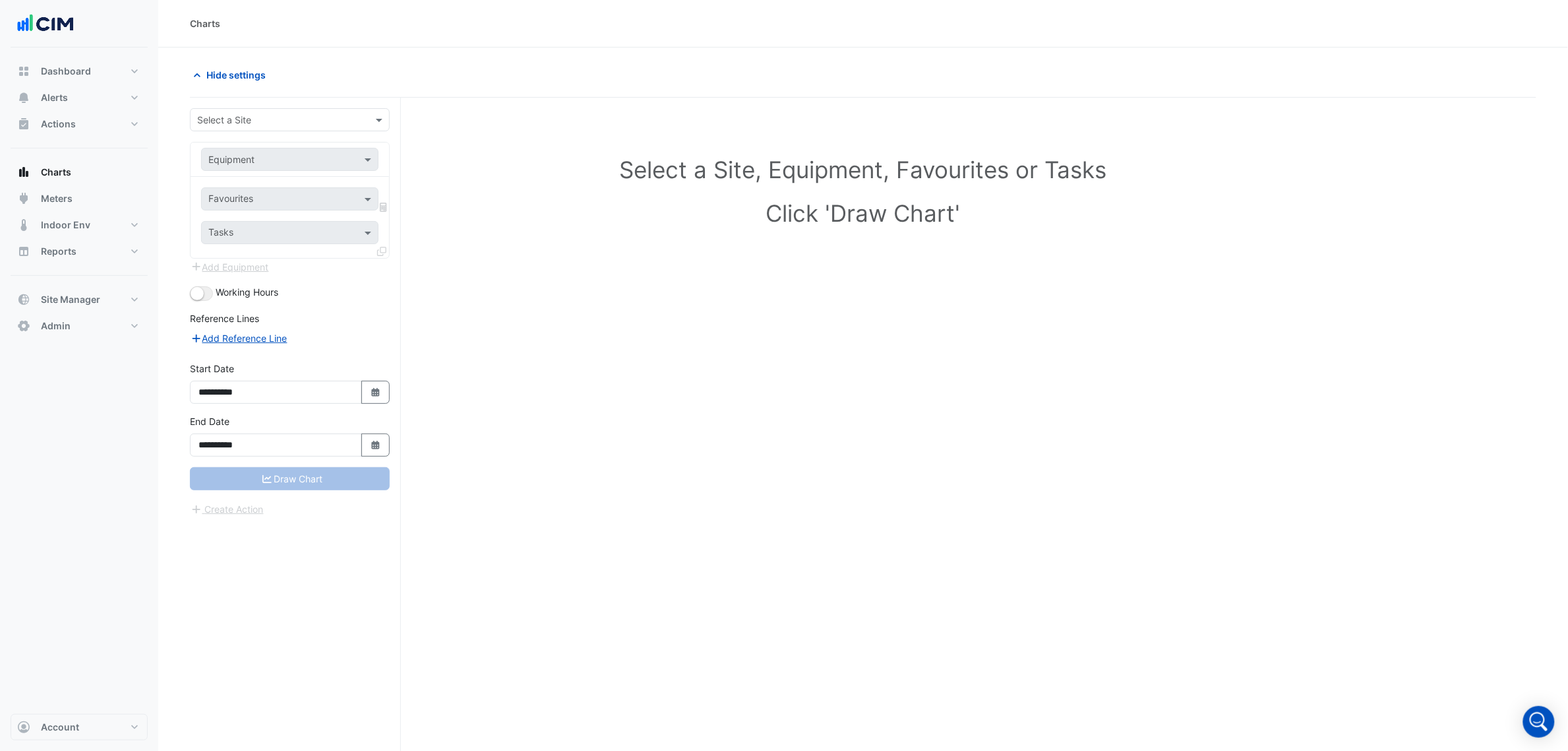
click at [294, 126] on input "text" at bounding box center [276, 120] width 159 height 14
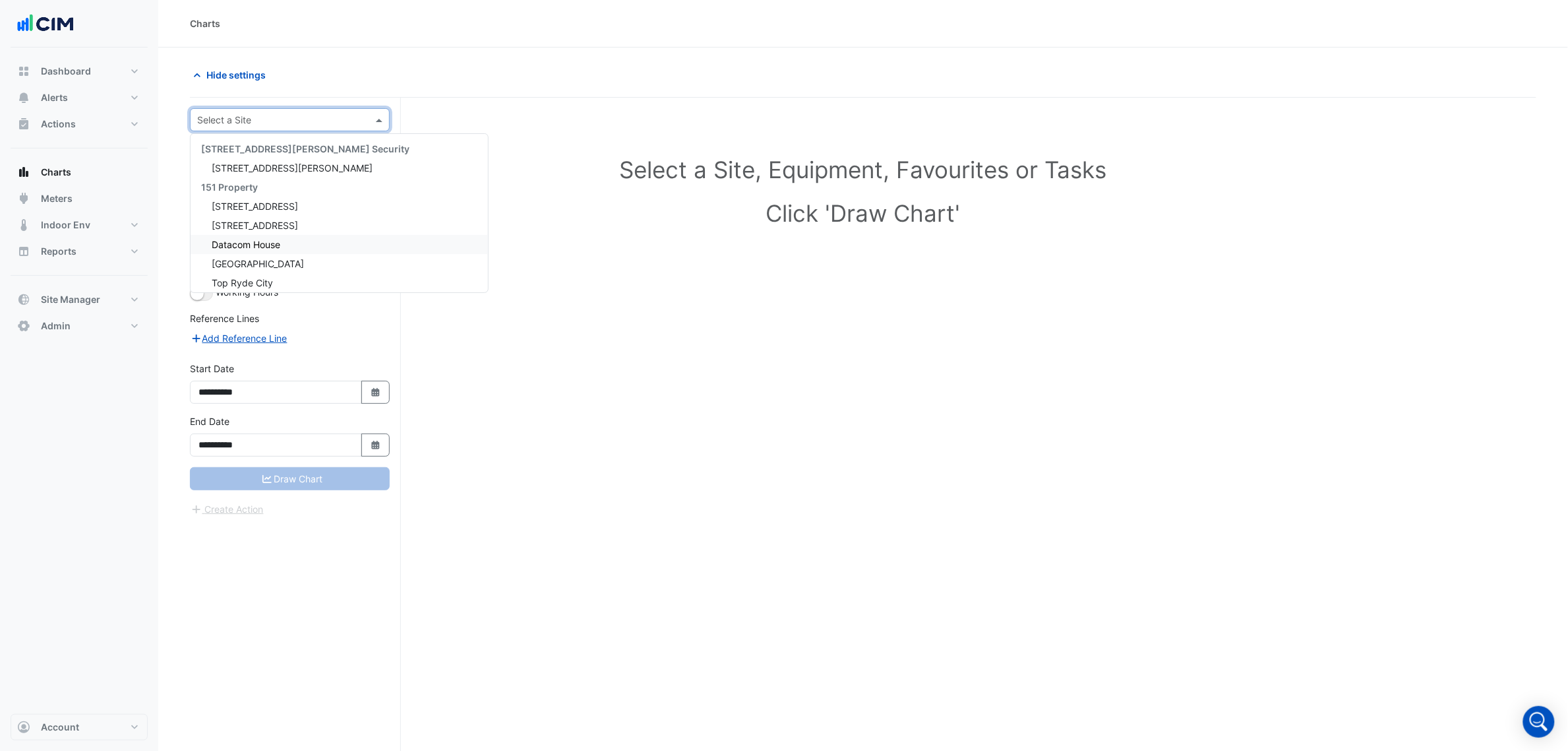
click at [290, 214] on div "[STREET_ADDRESS]" at bounding box center [339, 206] width 297 height 19
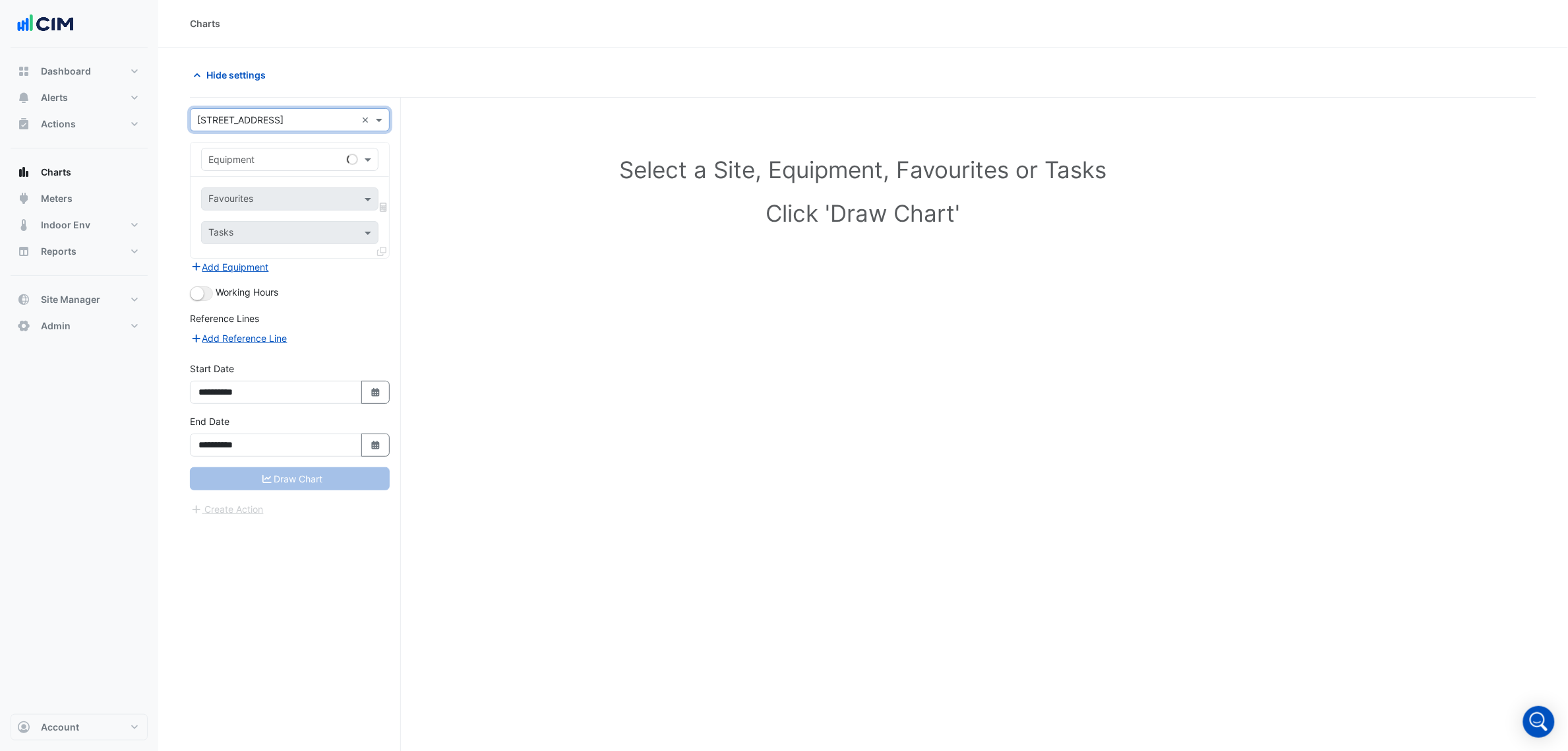
click at [311, 149] on div "Equipment" at bounding box center [290, 159] width 178 height 23
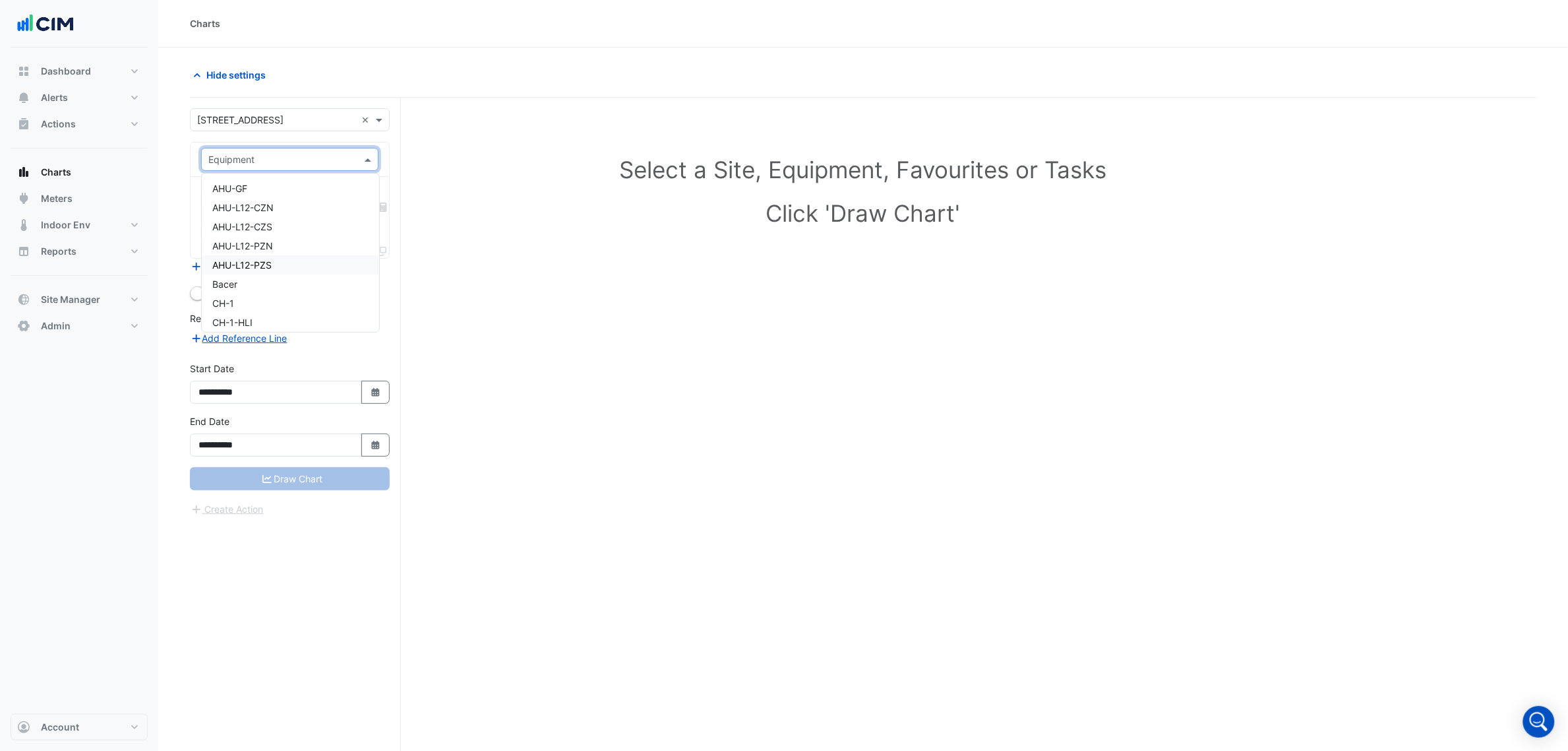
click at [301, 257] on div "AHU-L12-PZS" at bounding box center [291, 265] width 178 height 19
click at [305, 208] on div at bounding box center [274, 200] width 135 height 17
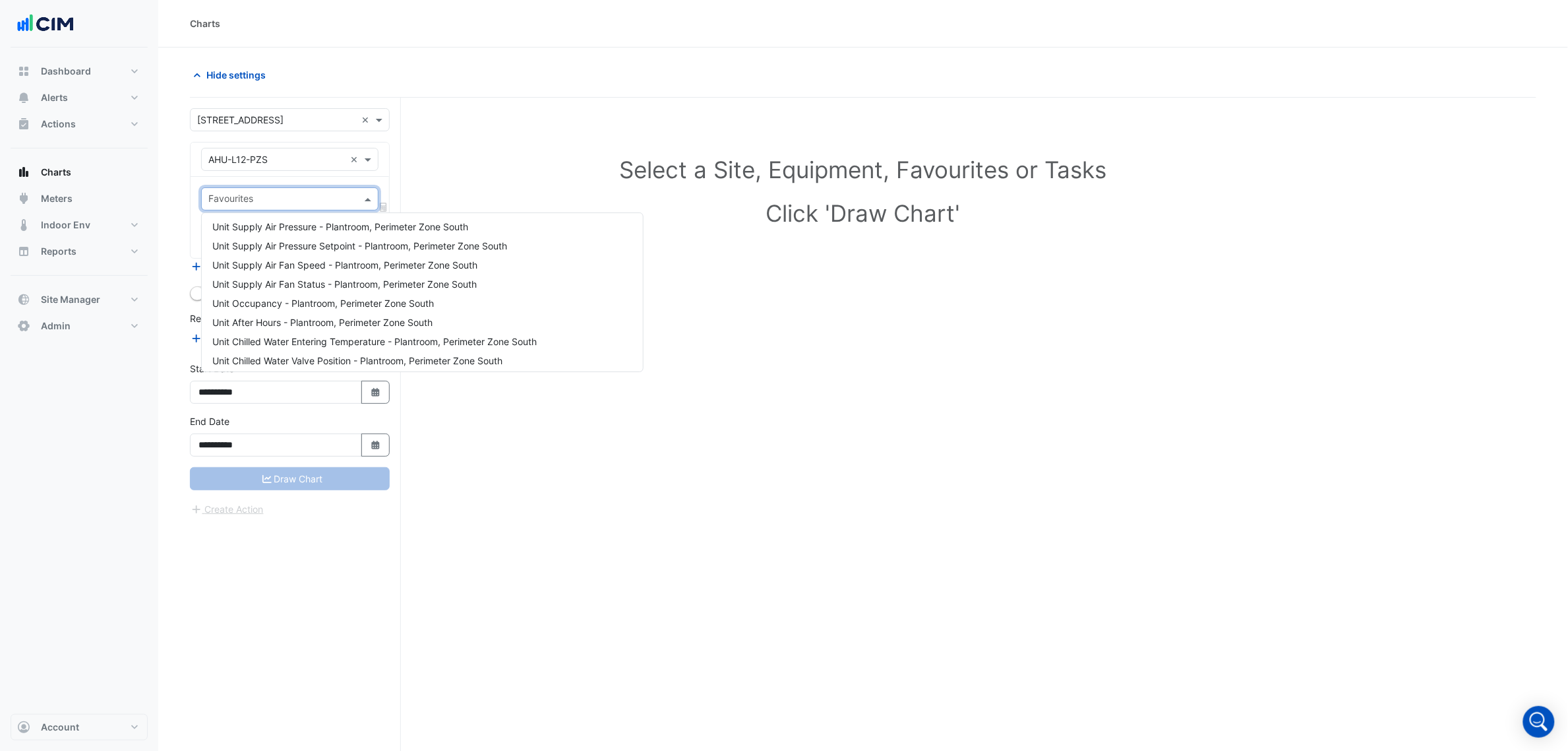
scroll to position [248, 0]
click at [333, 230] on span "Unit Supply Air Fan Status - Plantroom, Perimeter Zone South" at bounding box center [345, 229] width 265 height 11
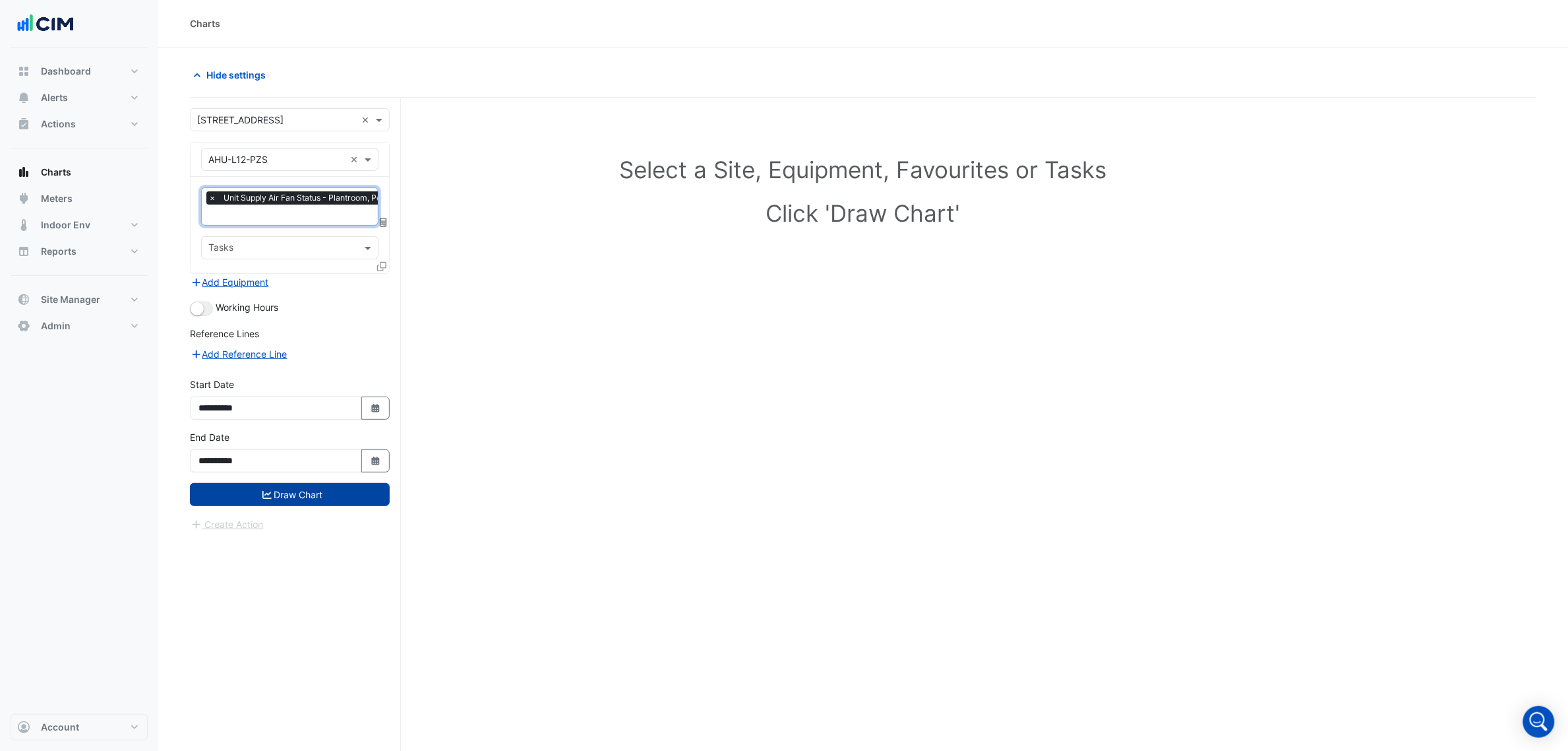
click at [279, 494] on button "Draw Chart" at bounding box center [290, 494] width 200 height 23
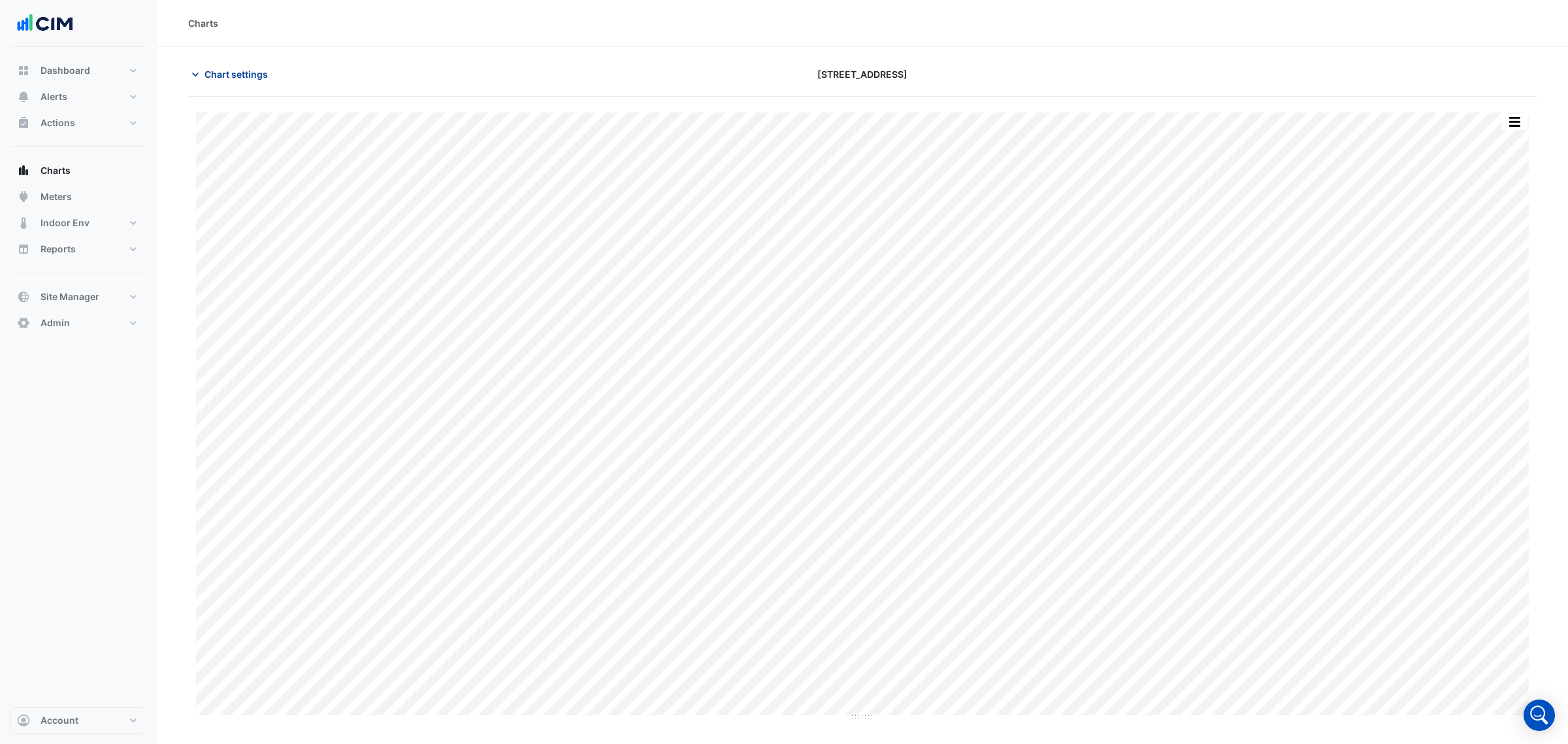
click at [194, 68] on icon "button" at bounding box center [195, 74] width 13 height 13
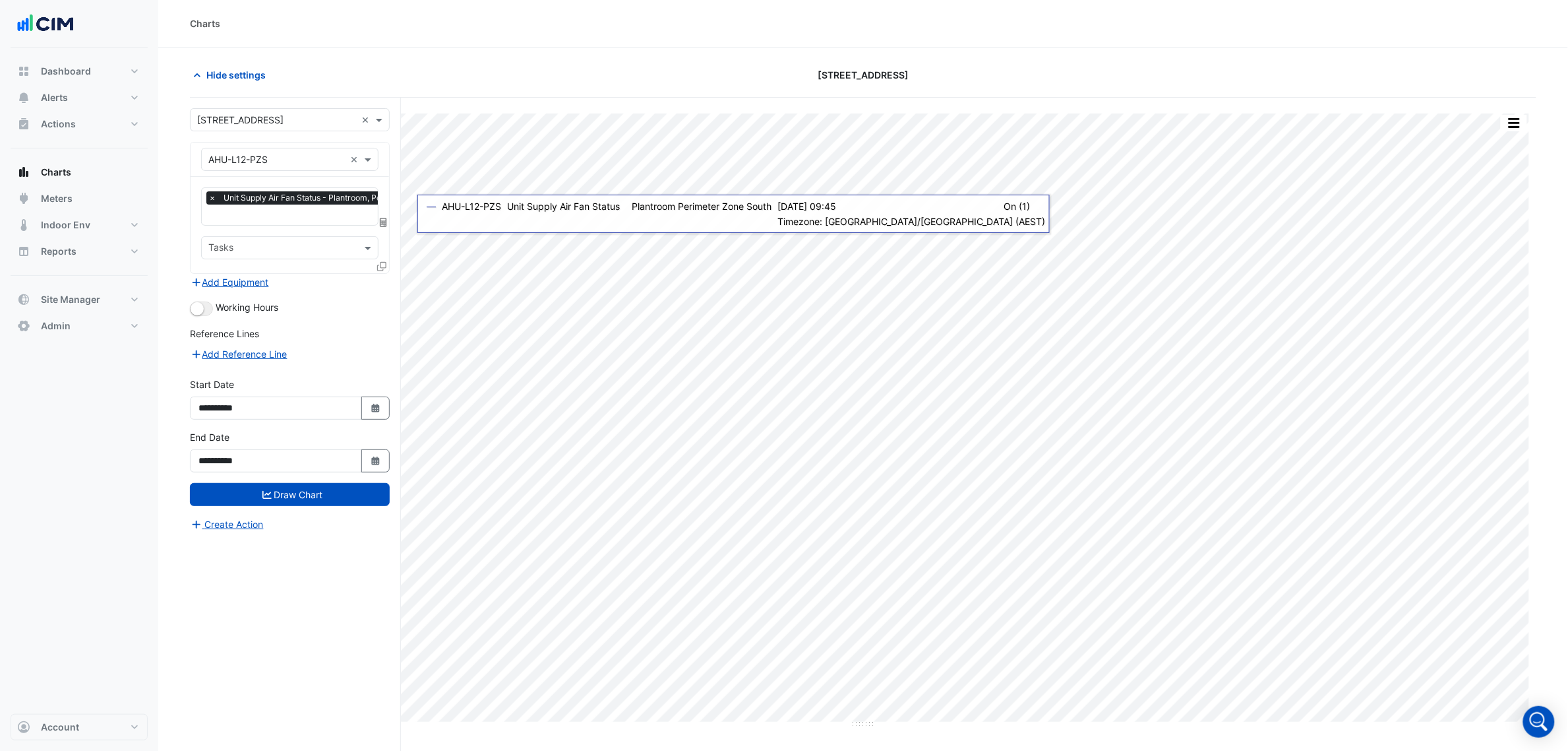
click at [333, 179] on div "× Unit Supply Air Fan Status - Plantroom, Perimeter Zone South × Tasks" at bounding box center [289, 225] width 198 height 97
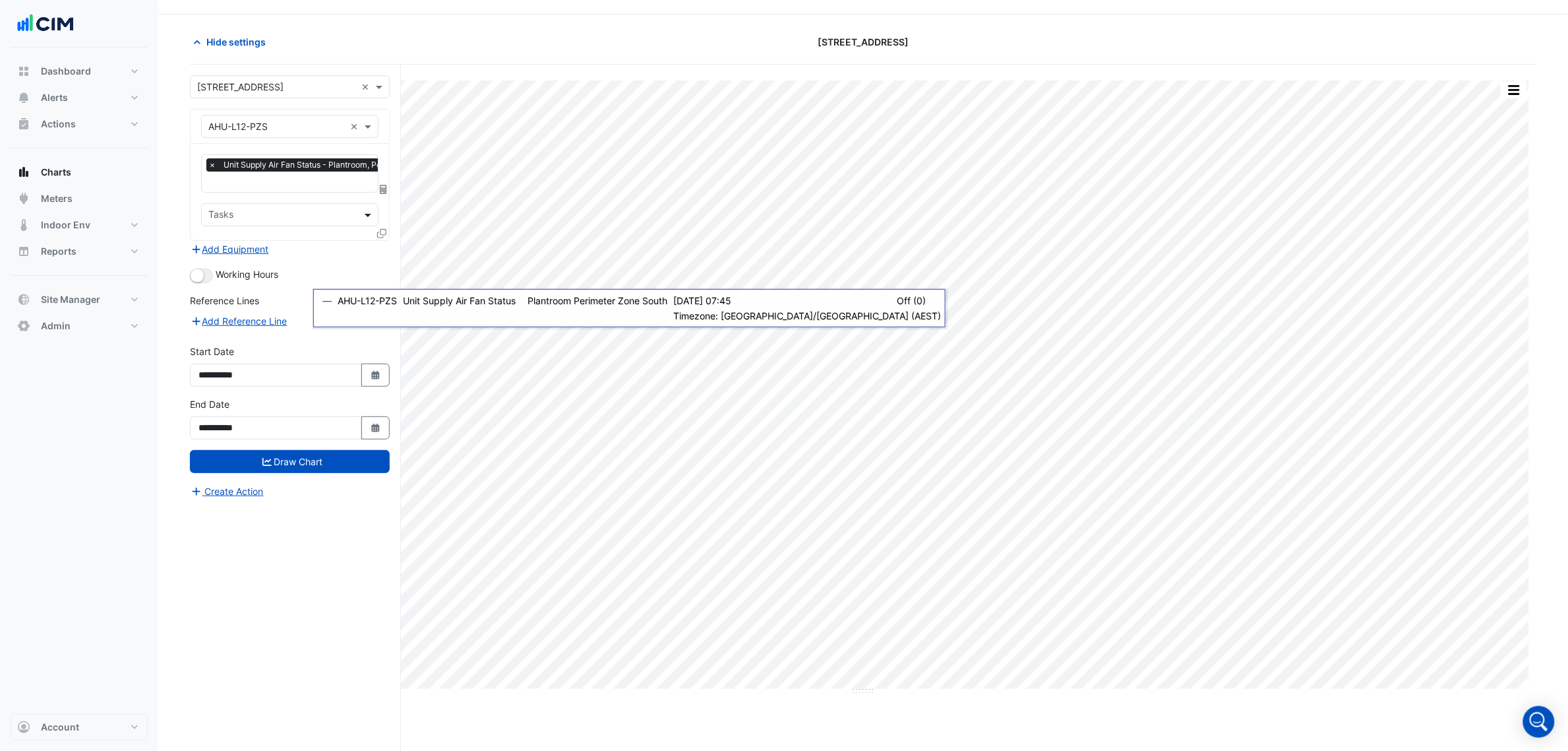
scroll to position [50, 0]
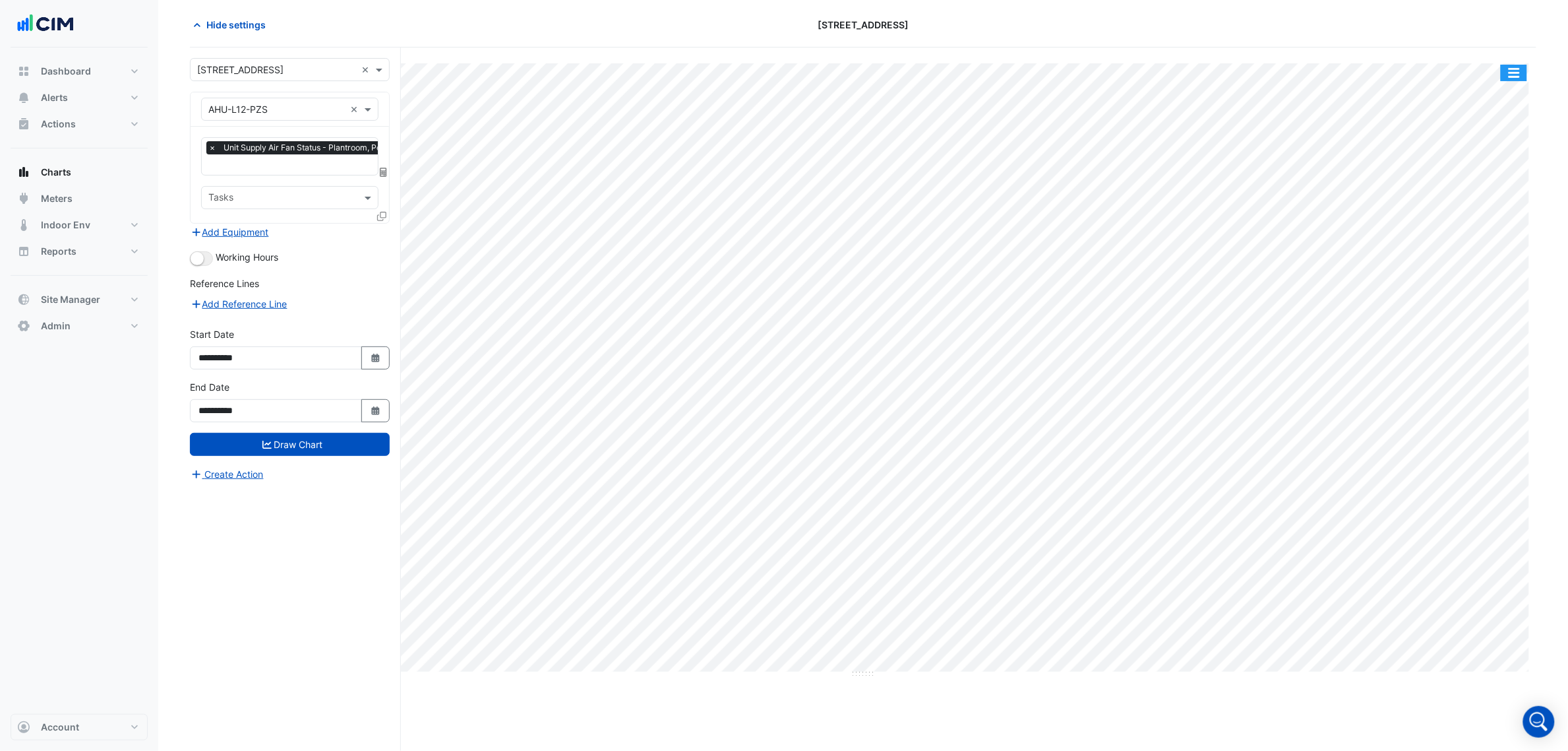
click at [1518, 73] on button "button" at bounding box center [1513, 73] width 26 height 16
